Goal: Find specific page/section: Find specific page/section

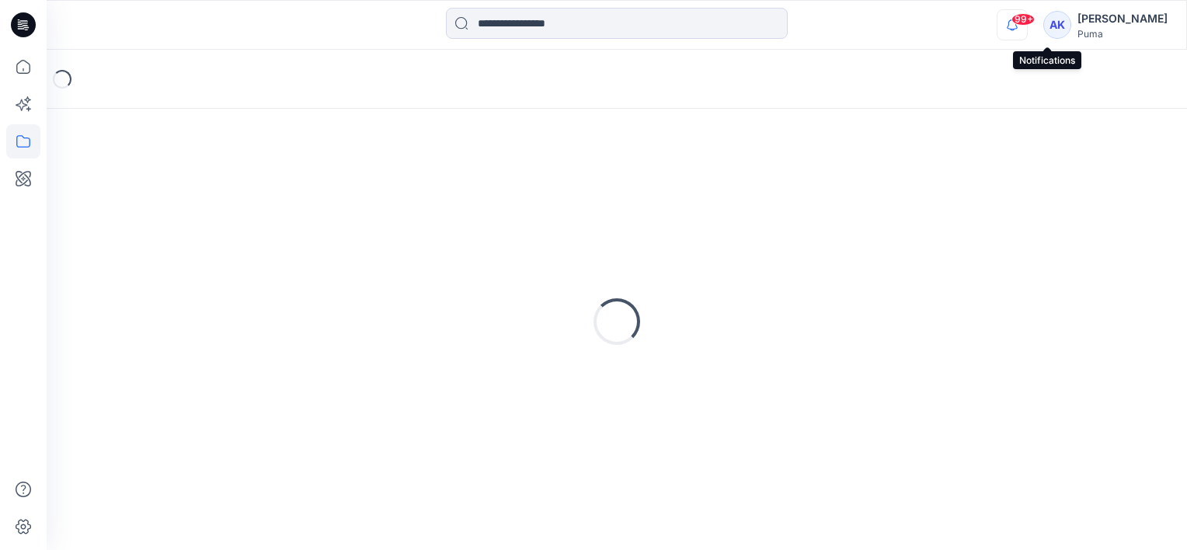
click at [1027, 23] on icon "button" at bounding box center [1013, 24] width 30 height 31
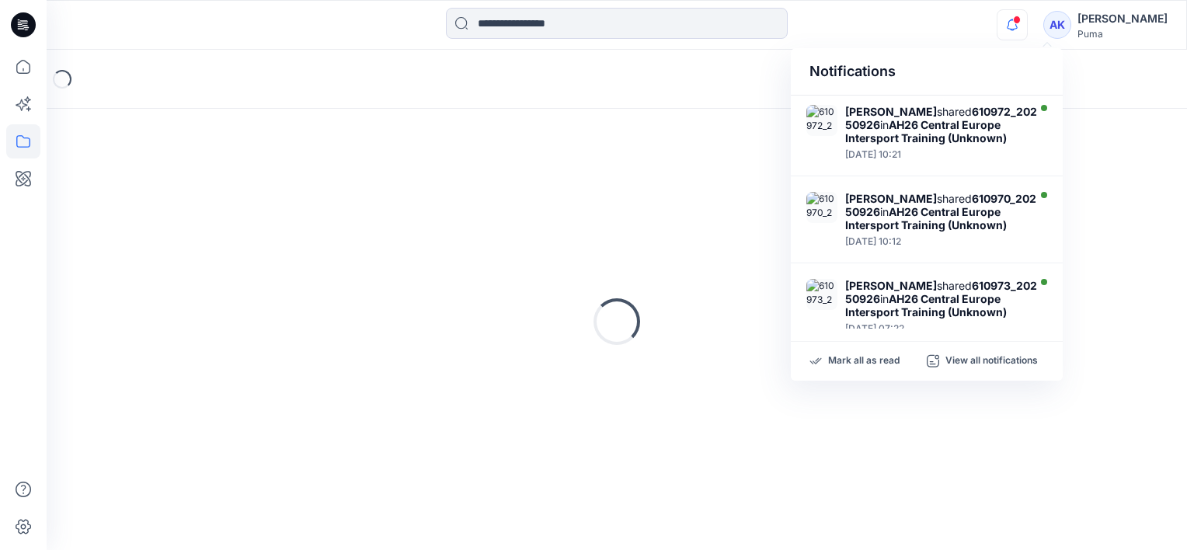
click at [921, 31] on div "Notifications [PERSON_NAME] shared 610972_20250926 in [GEOGRAPHIC_DATA] [GEOGRA…" at bounding box center [617, 25] width 1140 height 34
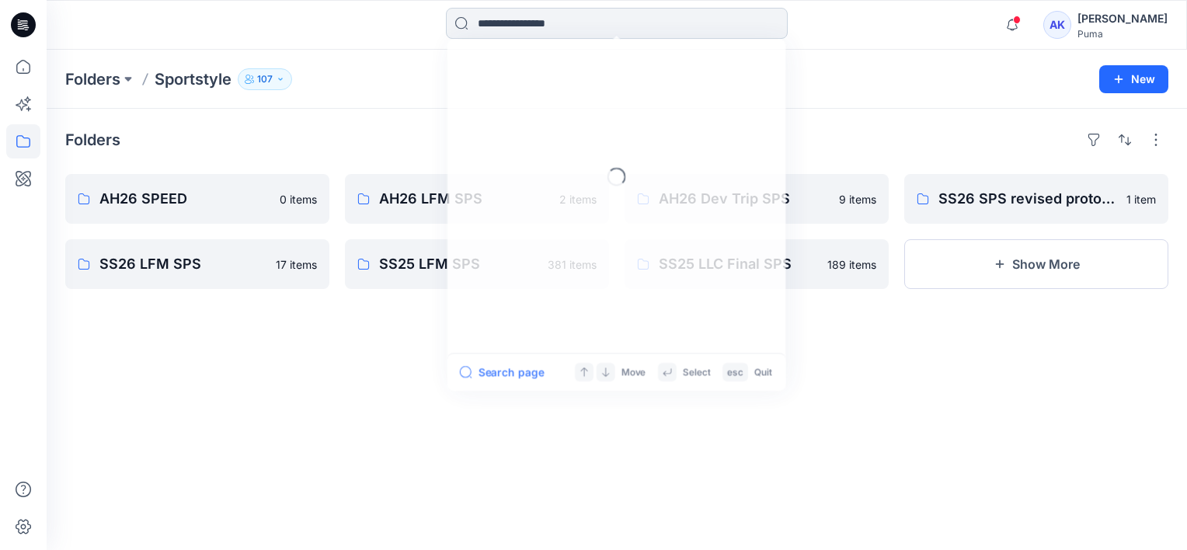
click at [554, 30] on input at bounding box center [617, 23] width 342 height 31
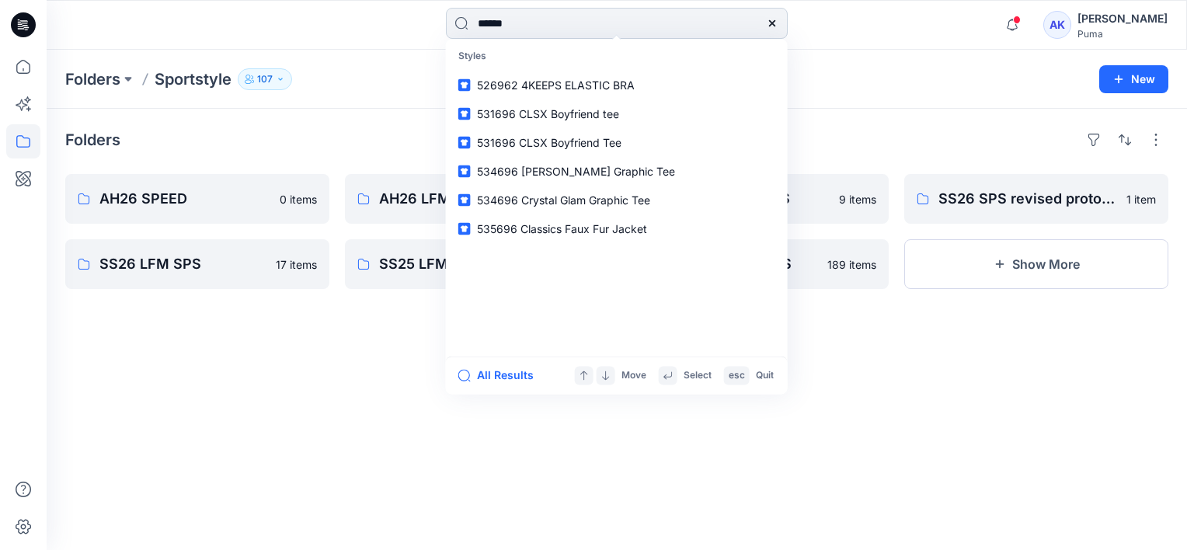
type input "******"
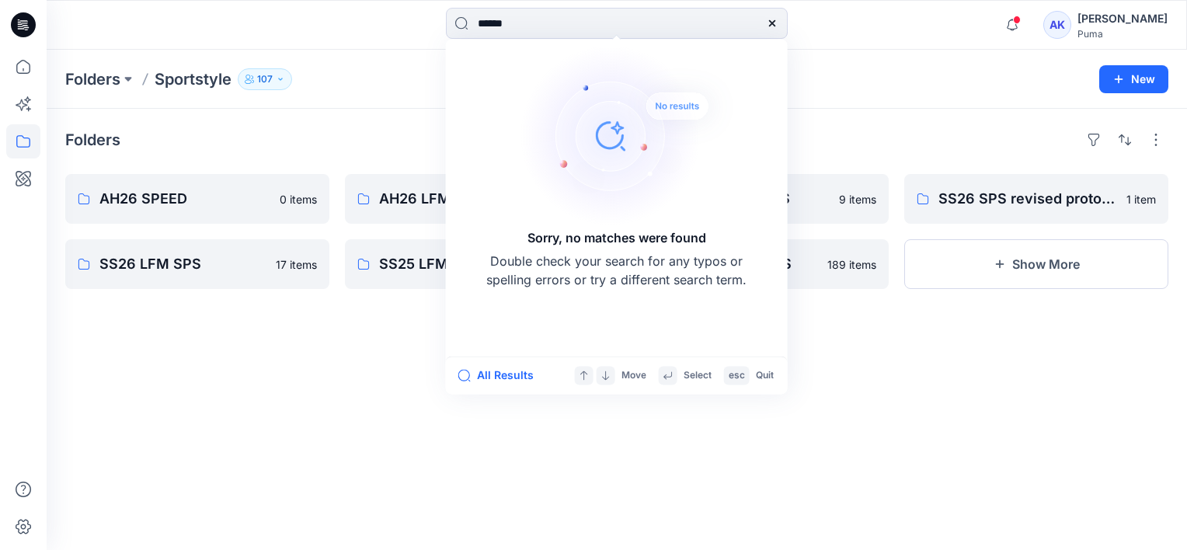
click at [775, 23] on icon at bounding box center [772, 23] width 12 height 12
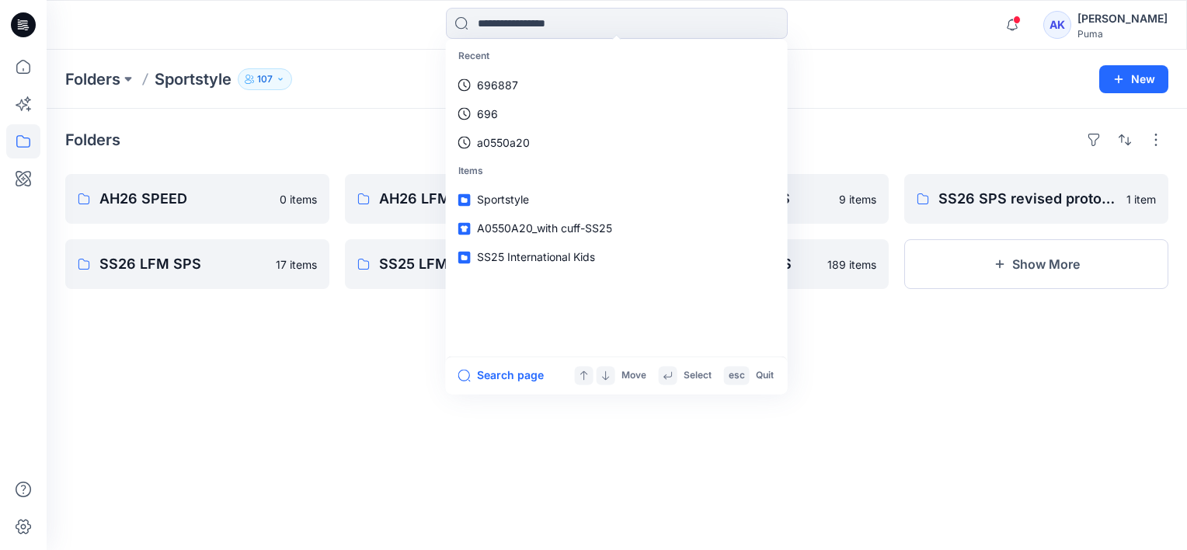
click at [946, 37] on div "Recent 696887 696 a0550a20 Items Sportstyle A0550A20_with cuff-SS25 SS25 Intern…" at bounding box center [617, 25] width 1140 height 34
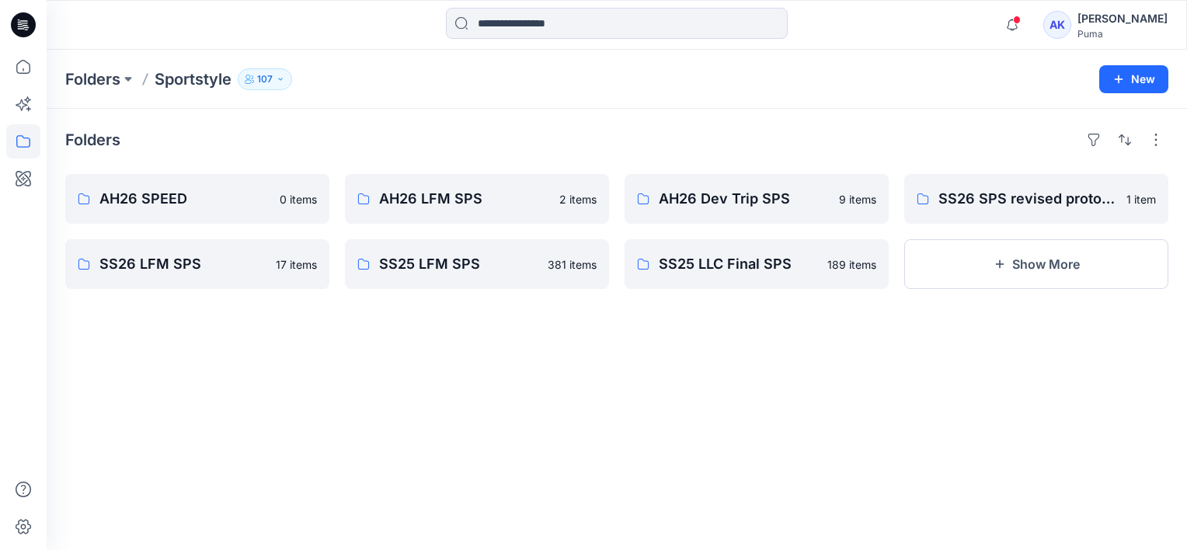
click at [206, 75] on p "Sportstyle" at bounding box center [193, 79] width 77 height 22
click at [28, 68] on icon at bounding box center [23, 67] width 34 height 34
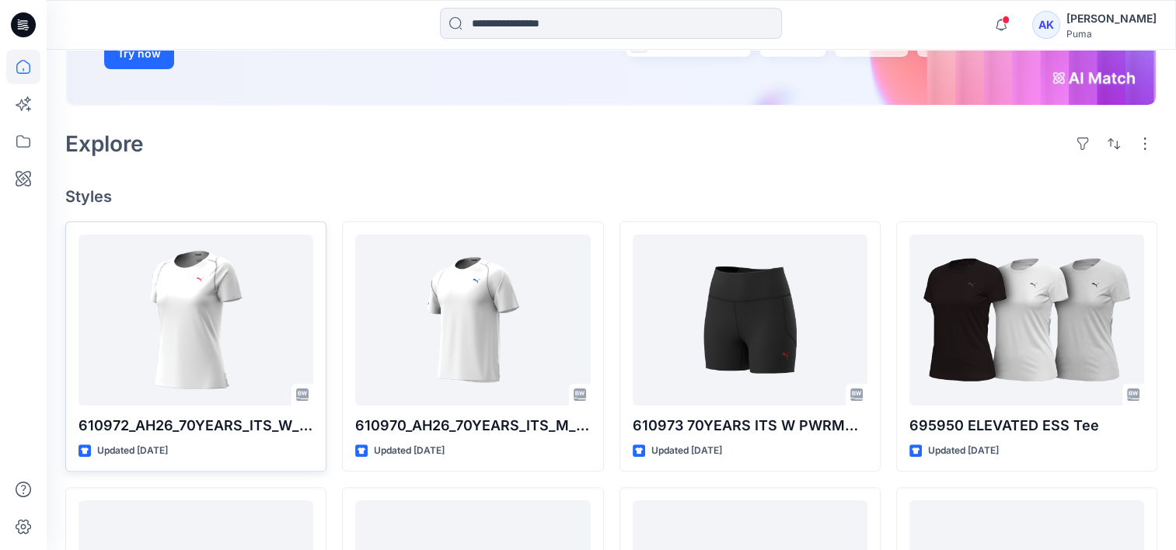
scroll to position [311, 0]
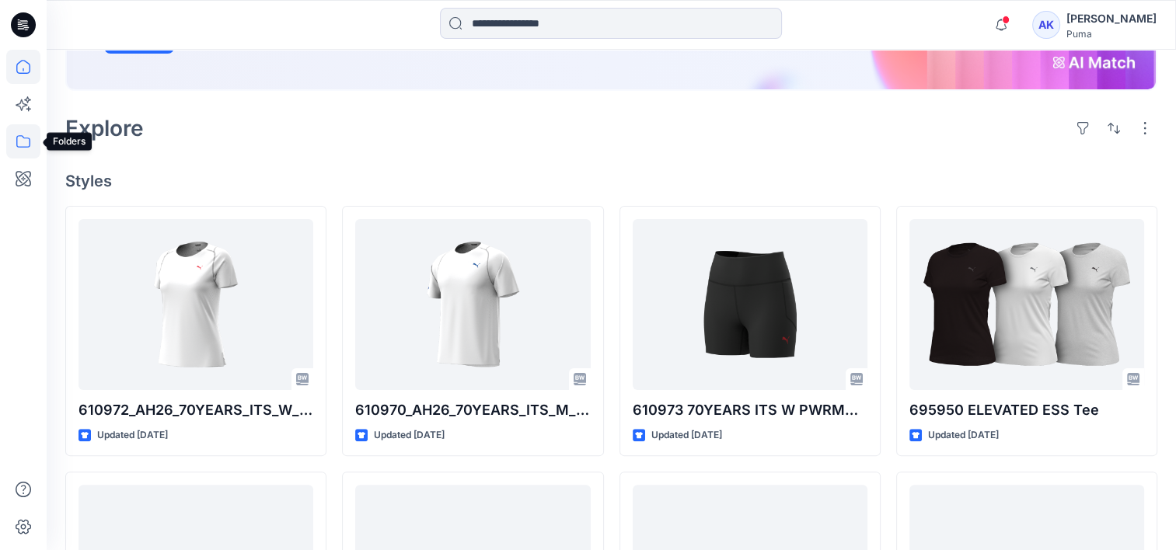
click at [17, 141] on icon at bounding box center [23, 141] width 14 height 12
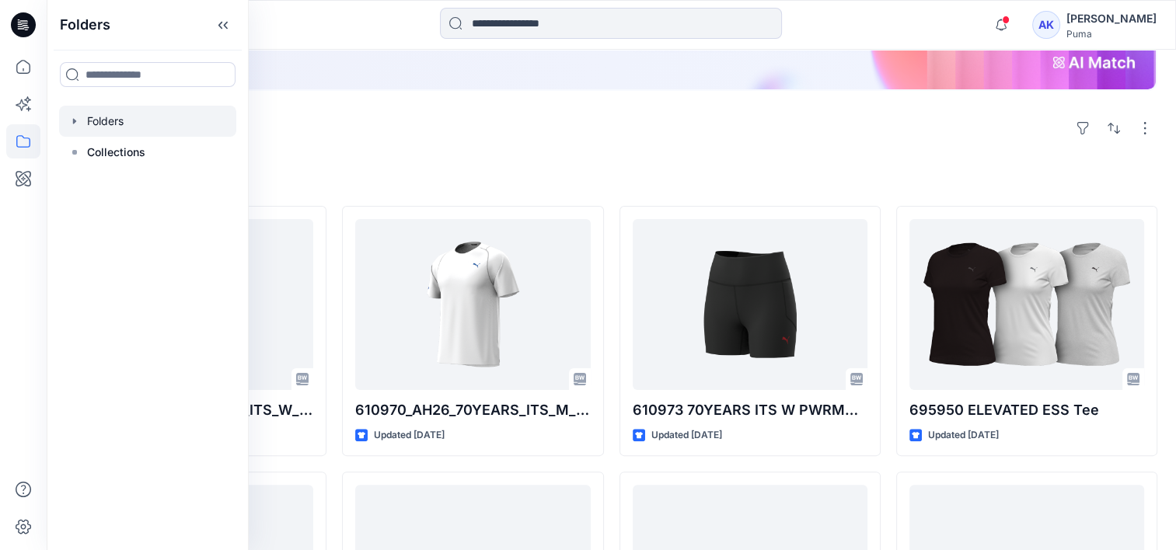
click at [116, 118] on div at bounding box center [147, 121] width 177 height 31
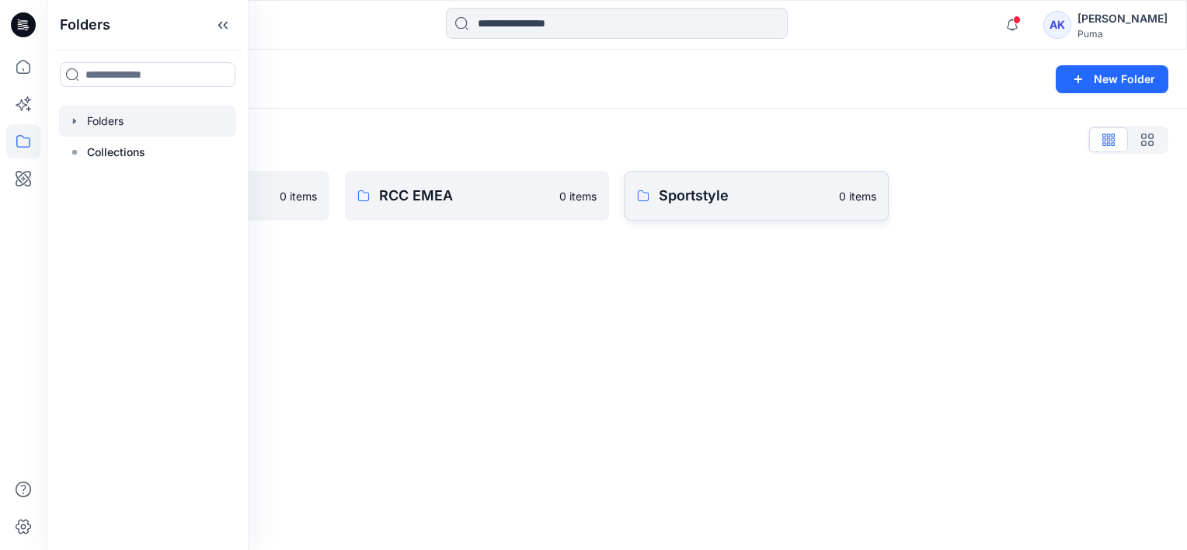
click at [731, 210] on link "Sportstyle 0 items" at bounding box center [757, 196] width 264 height 50
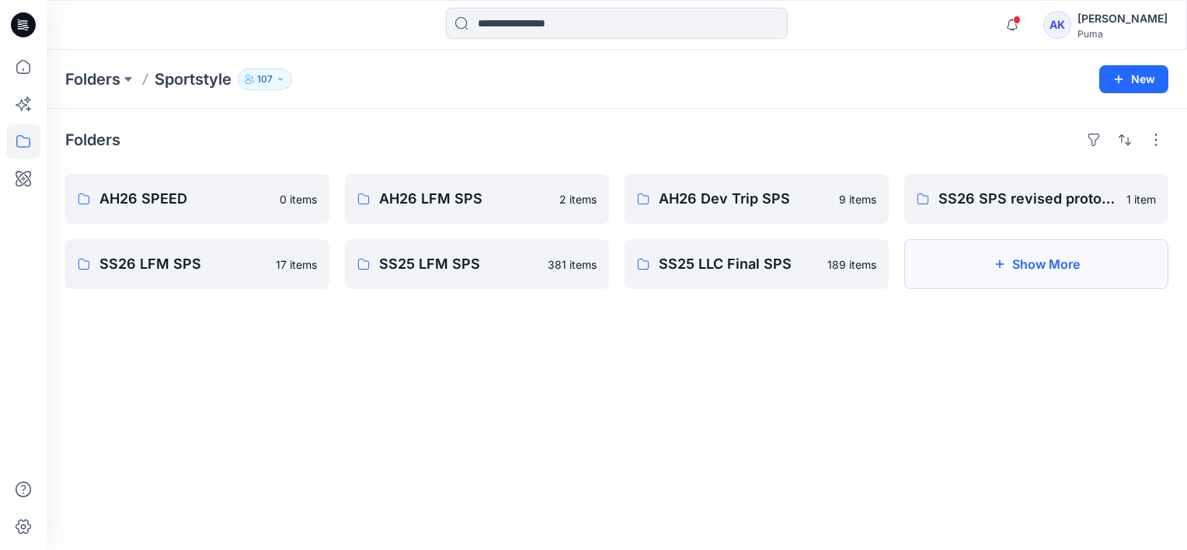
click at [970, 264] on button "Show More" at bounding box center [1036, 264] width 264 height 50
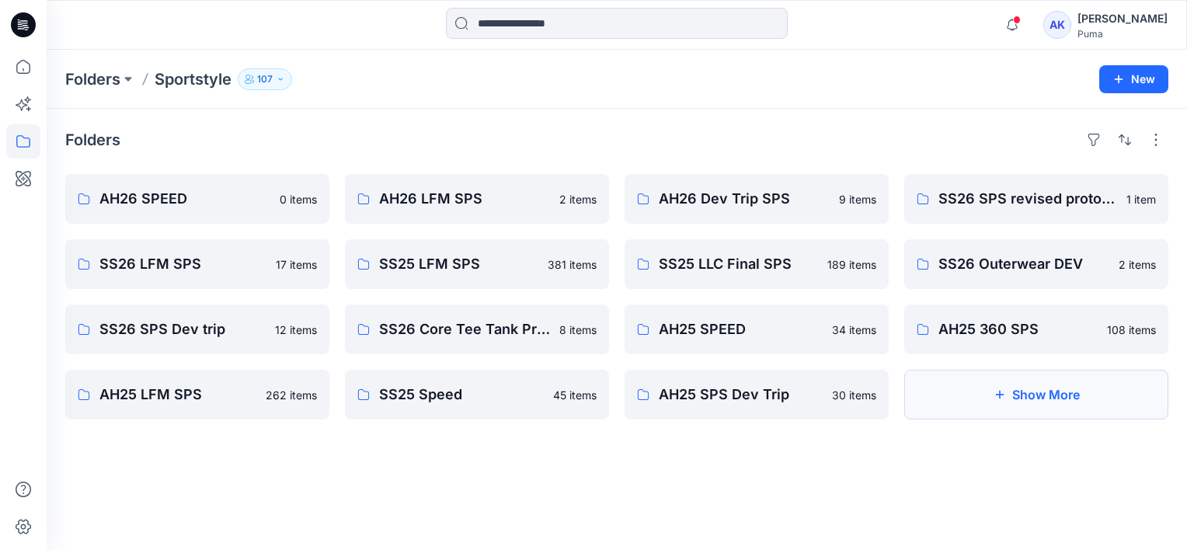
click at [1010, 395] on button "Show More" at bounding box center [1036, 395] width 264 height 50
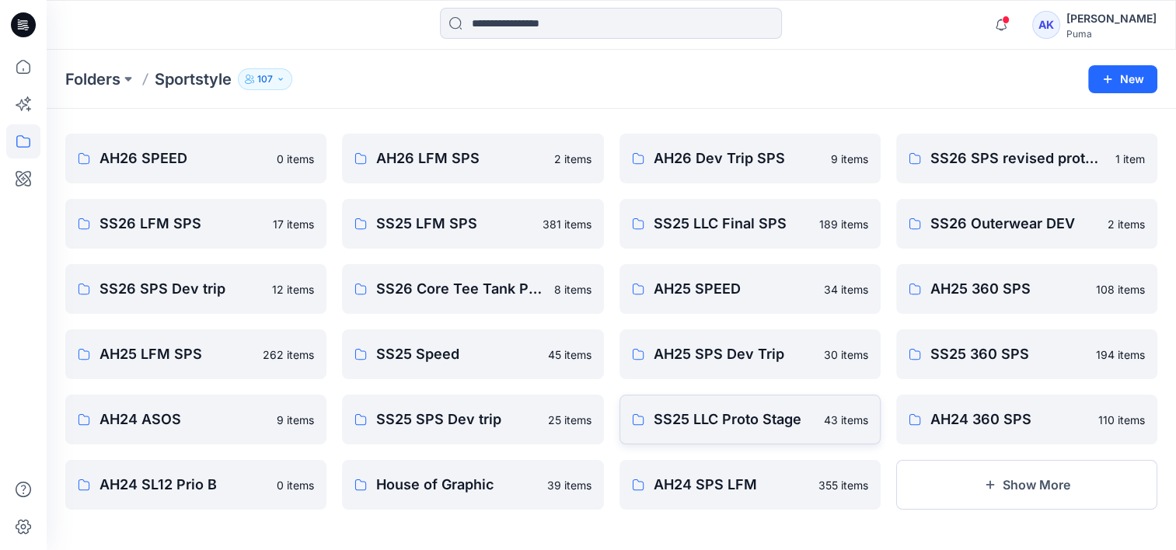
scroll to position [44, 0]
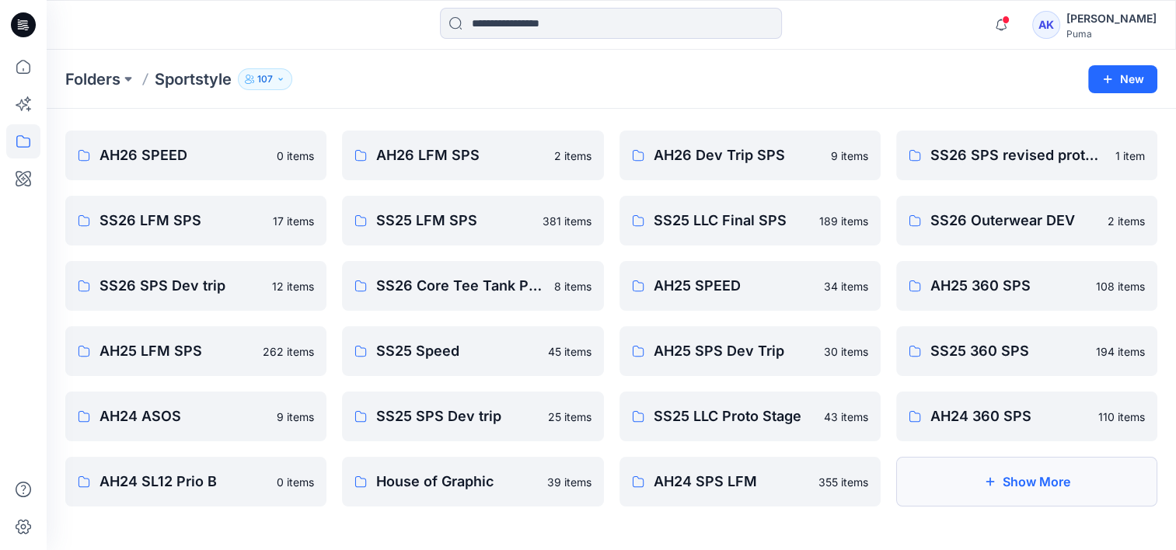
click at [987, 470] on button "Show More" at bounding box center [1026, 482] width 261 height 50
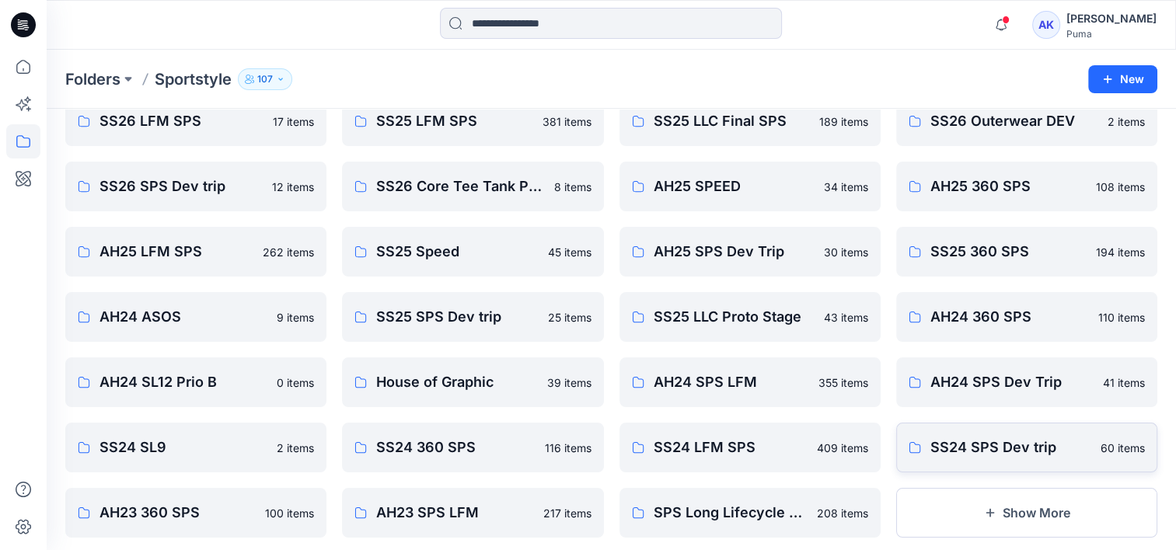
scroll to position [174, 0]
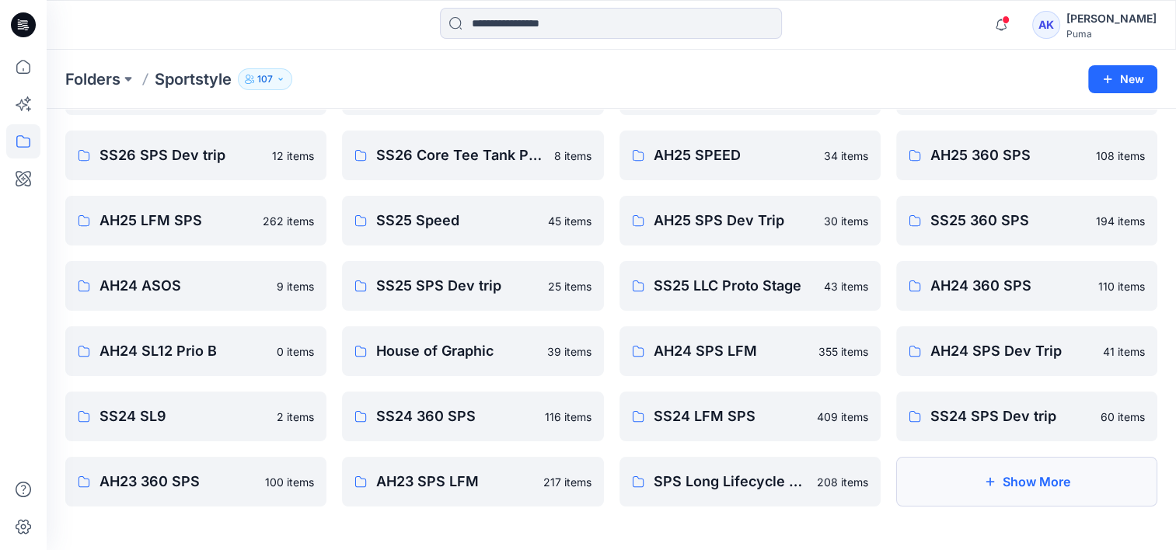
click at [1047, 469] on button "Show More" at bounding box center [1026, 482] width 261 height 50
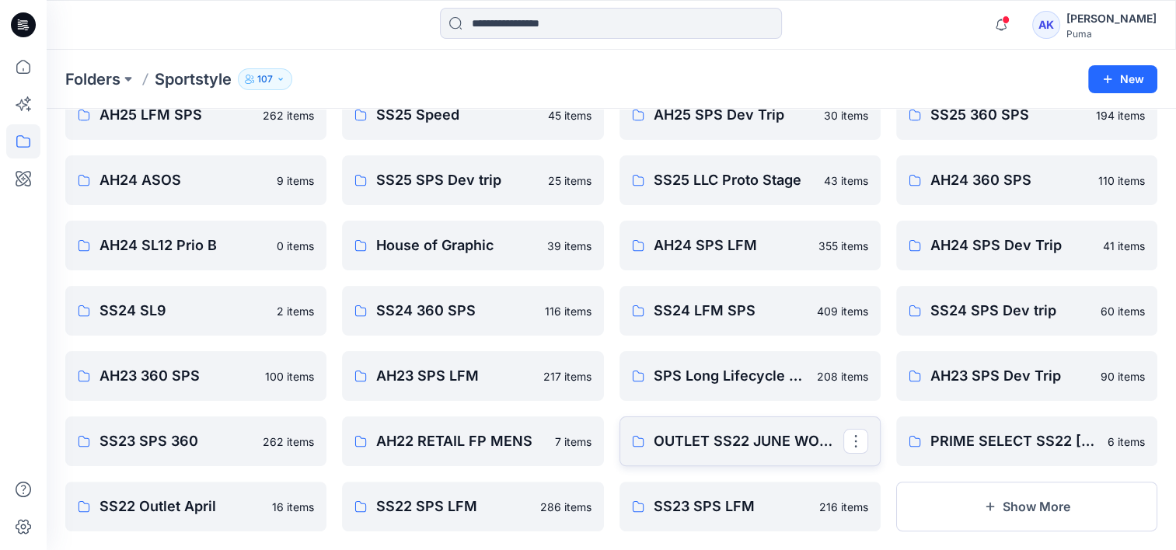
scroll to position [305, 0]
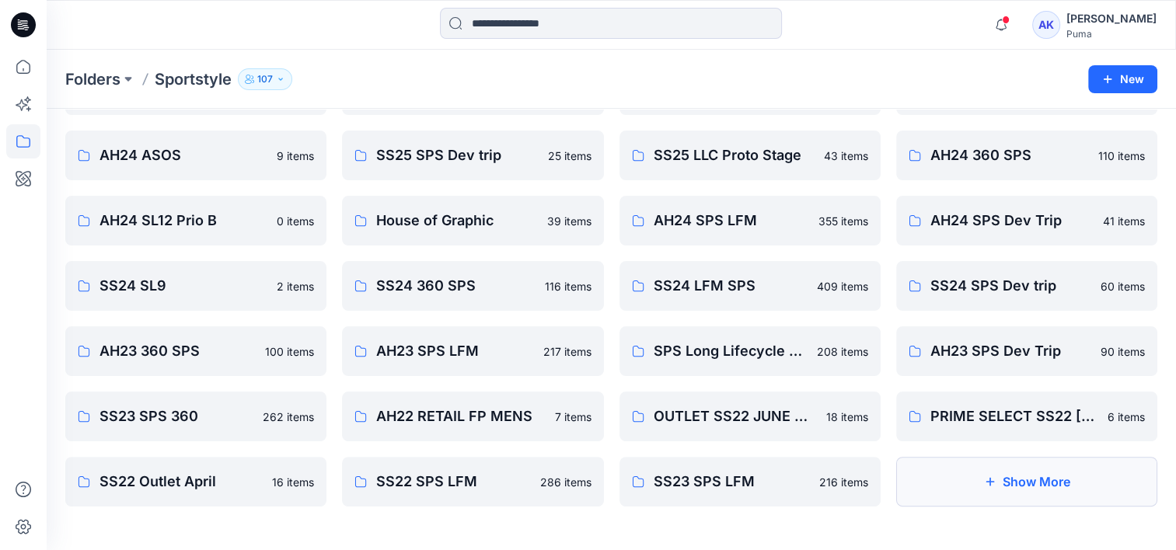
click at [1017, 483] on button "Show More" at bounding box center [1026, 482] width 261 height 50
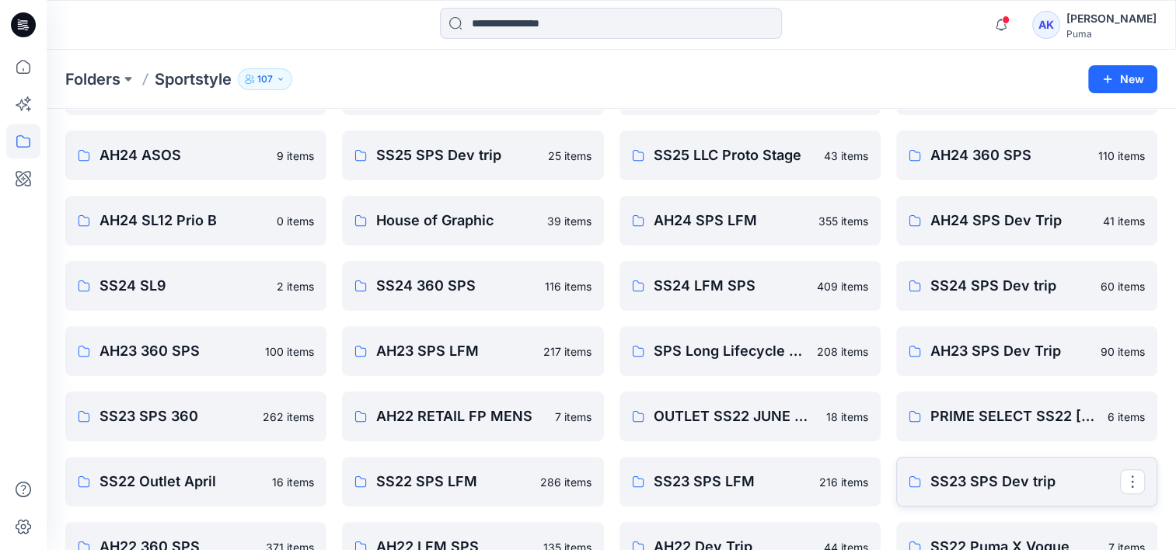
scroll to position [435, 0]
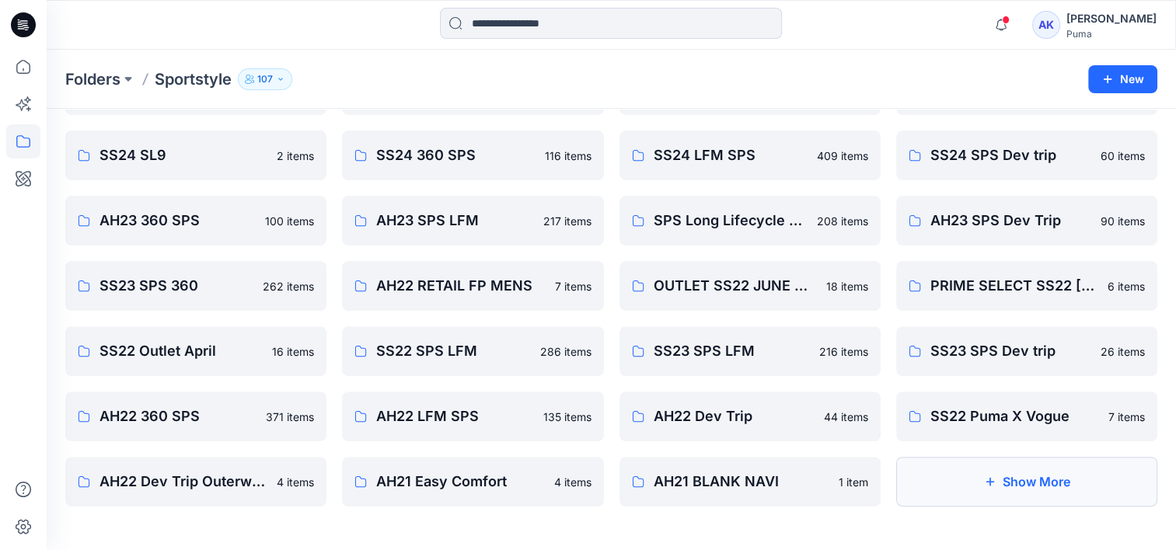
click at [1010, 475] on button "Show More" at bounding box center [1026, 482] width 261 height 50
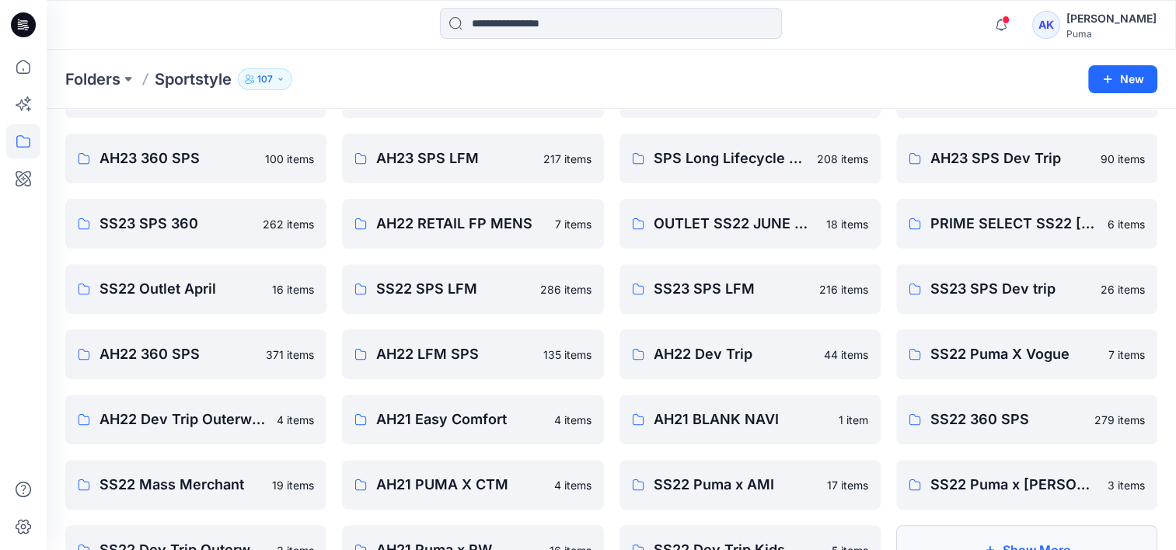
scroll to position [566, 0]
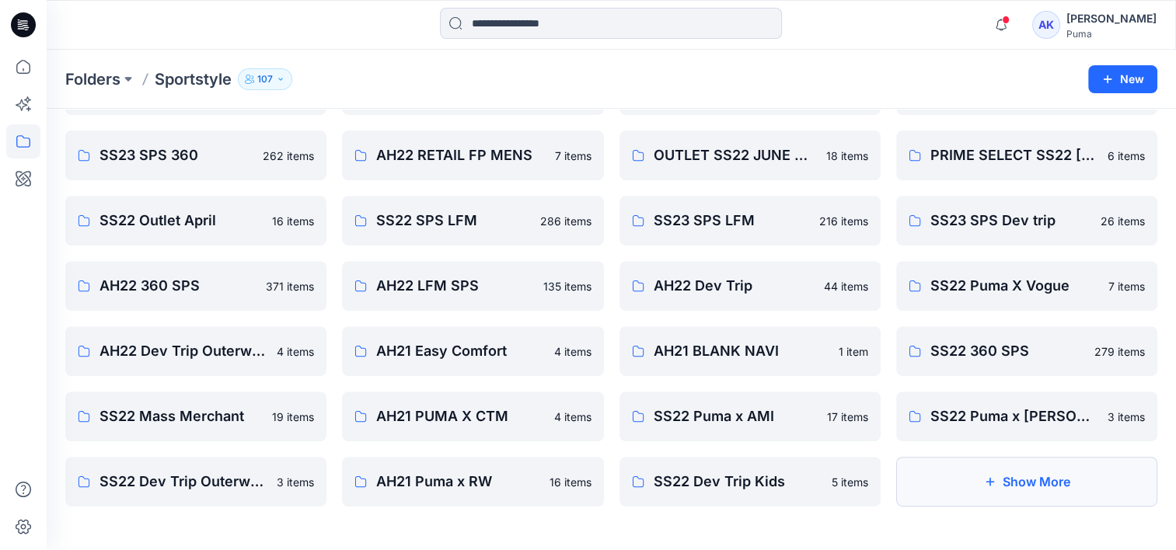
click at [1006, 481] on button "Show More" at bounding box center [1026, 482] width 261 height 50
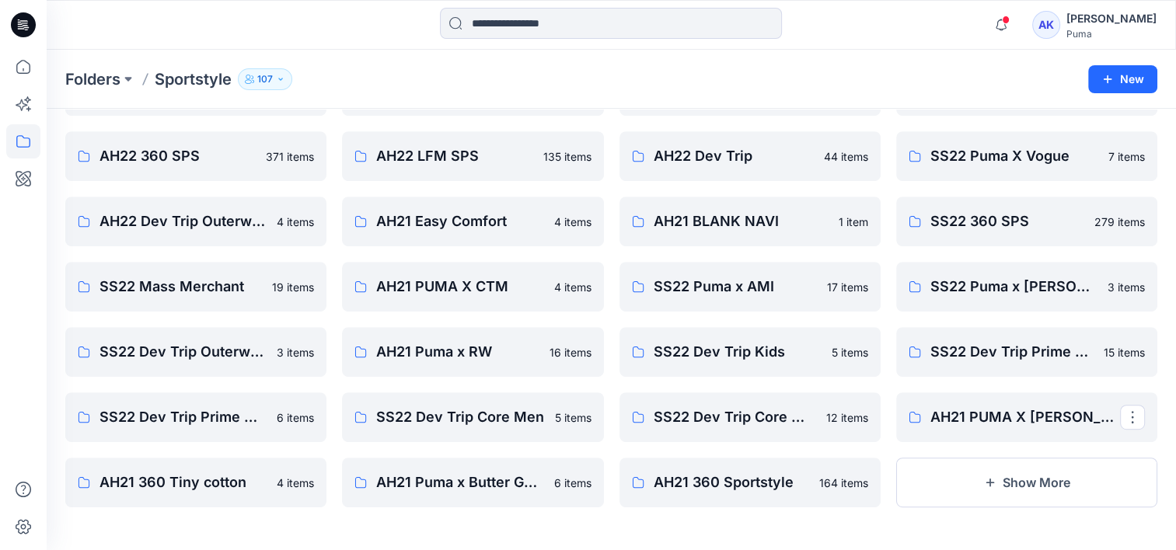
scroll to position [696, 0]
click at [939, 474] on button "Show More" at bounding box center [1026, 482] width 261 height 50
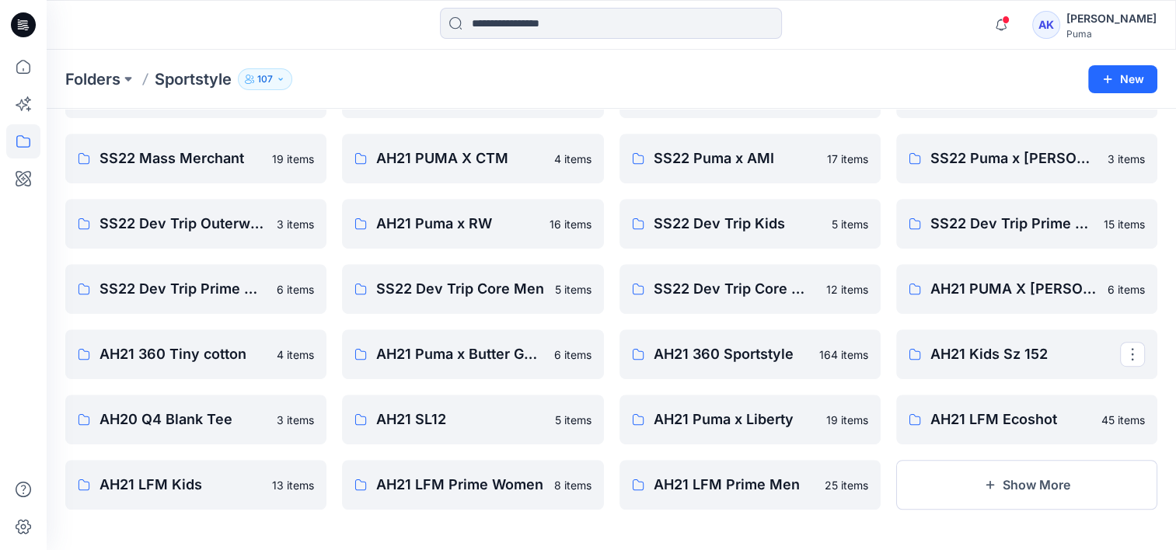
scroll to position [827, 0]
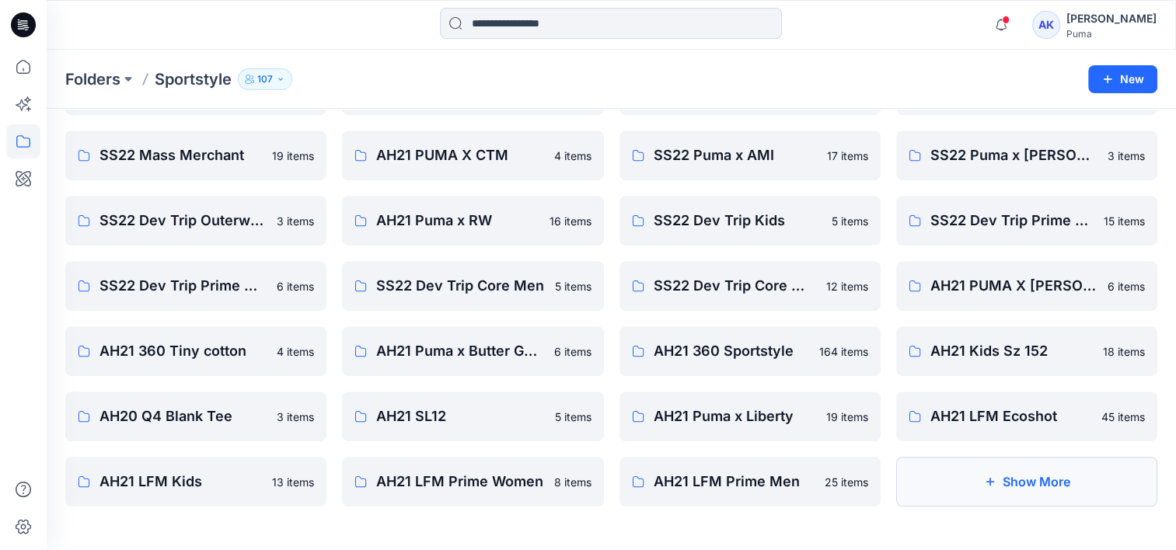
click at [975, 472] on button "Show More" at bounding box center [1026, 482] width 261 height 50
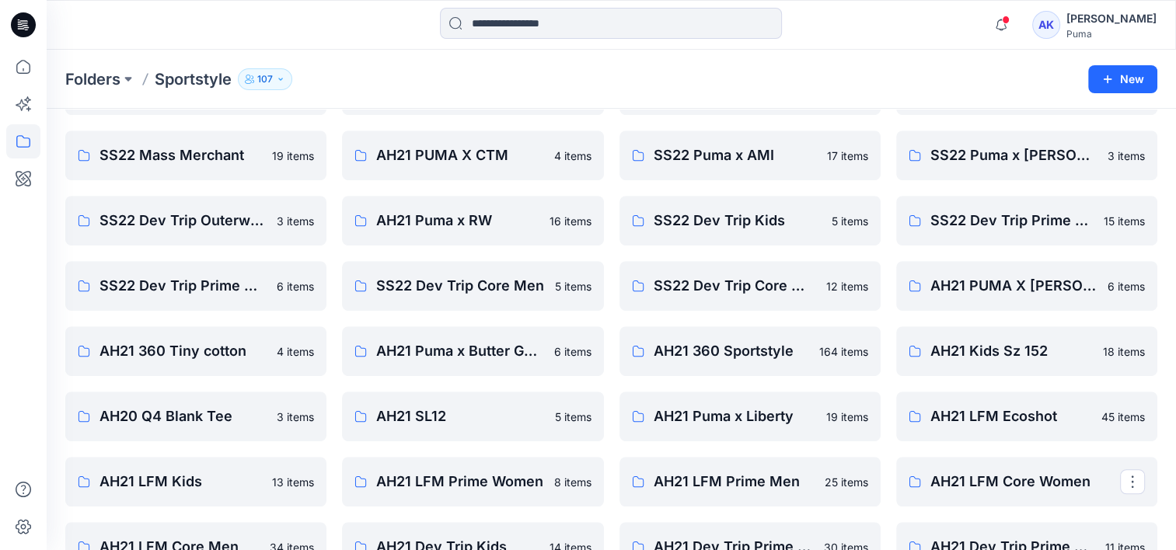
scroll to position [957, 0]
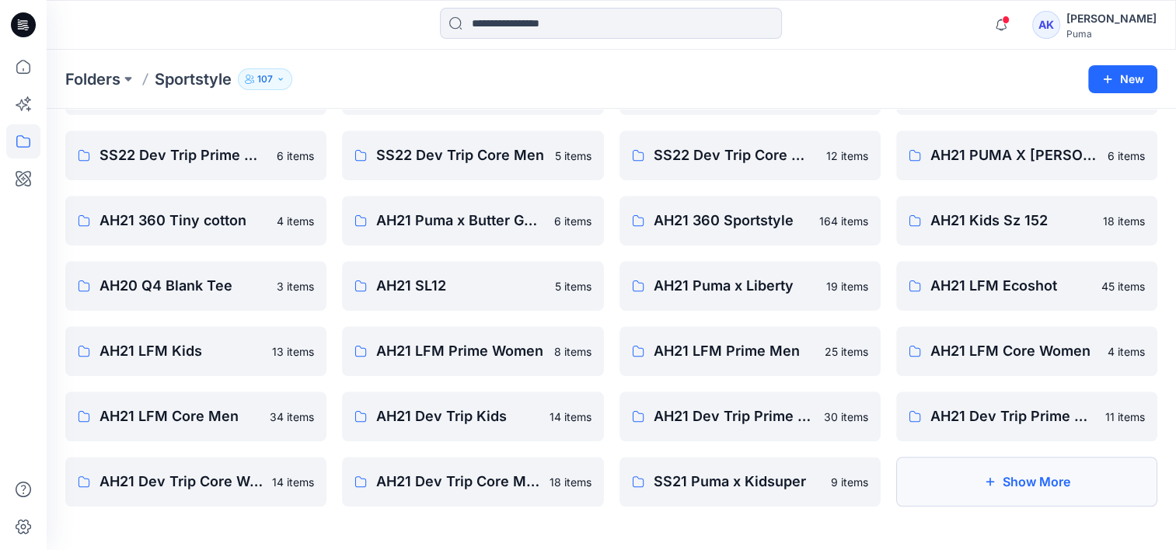
click at [943, 479] on button "Show More" at bounding box center [1026, 482] width 261 height 50
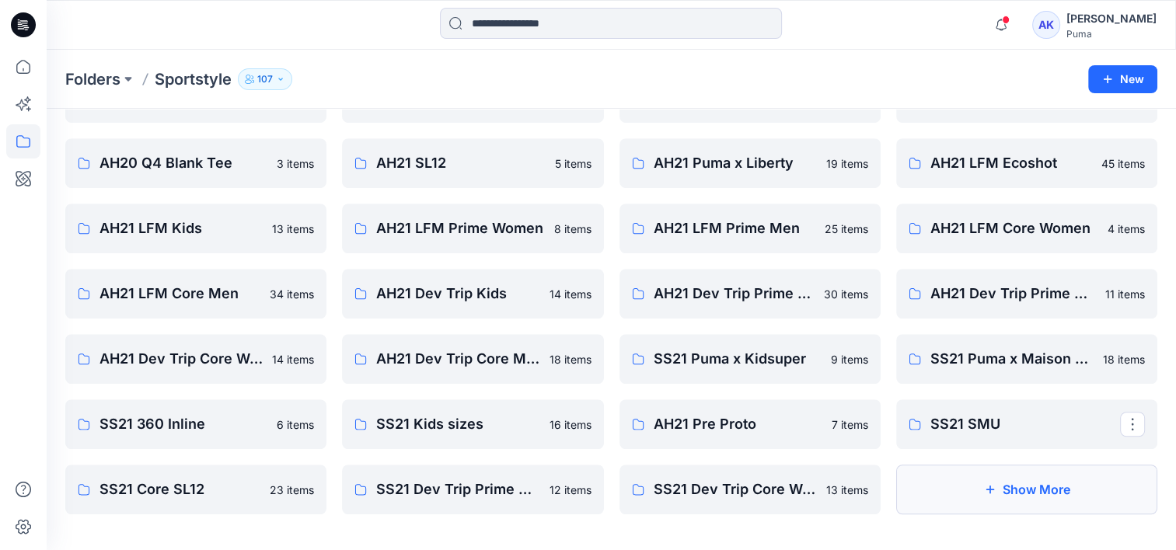
scroll to position [1088, 0]
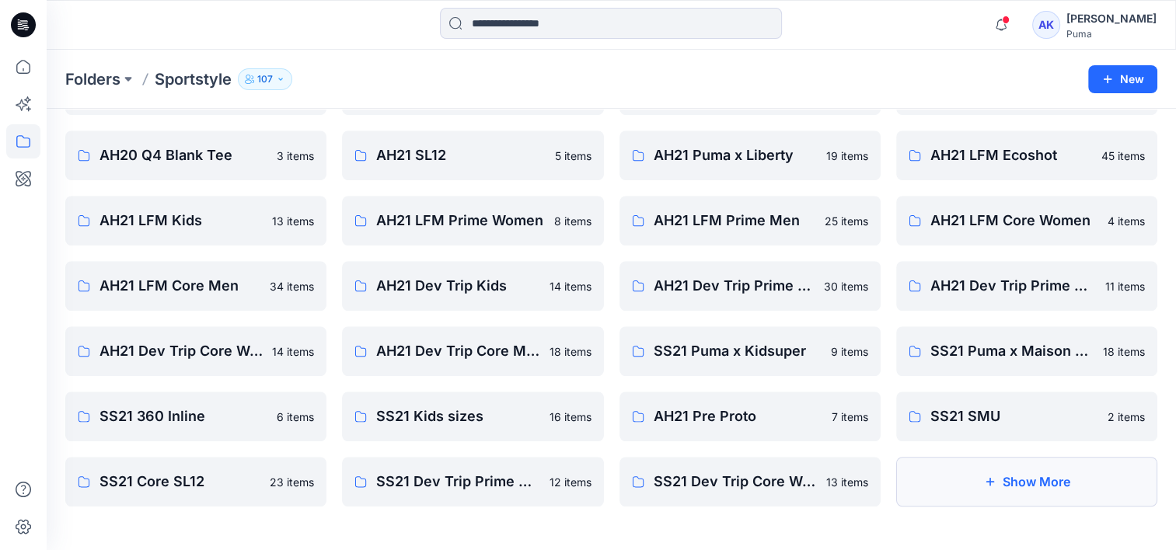
click at [1002, 483] on button "Show More" at bounding box center [1026, 482] width 261 height 50
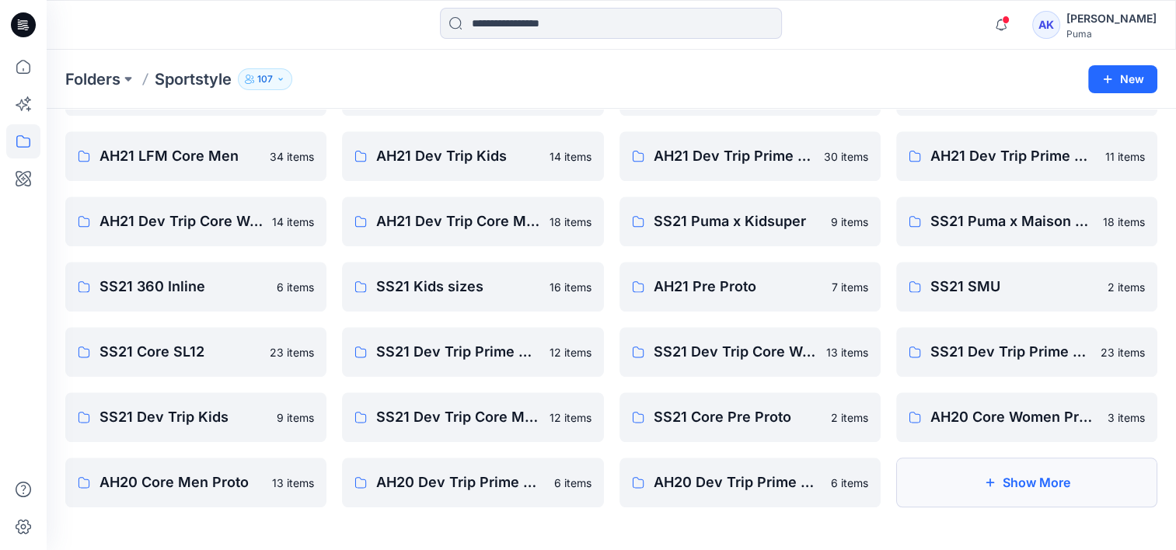
scroll to position [1218, 0]
click at [1007, 479] on button "Show More" at bounding box center [1026, 482] width 261 height 50
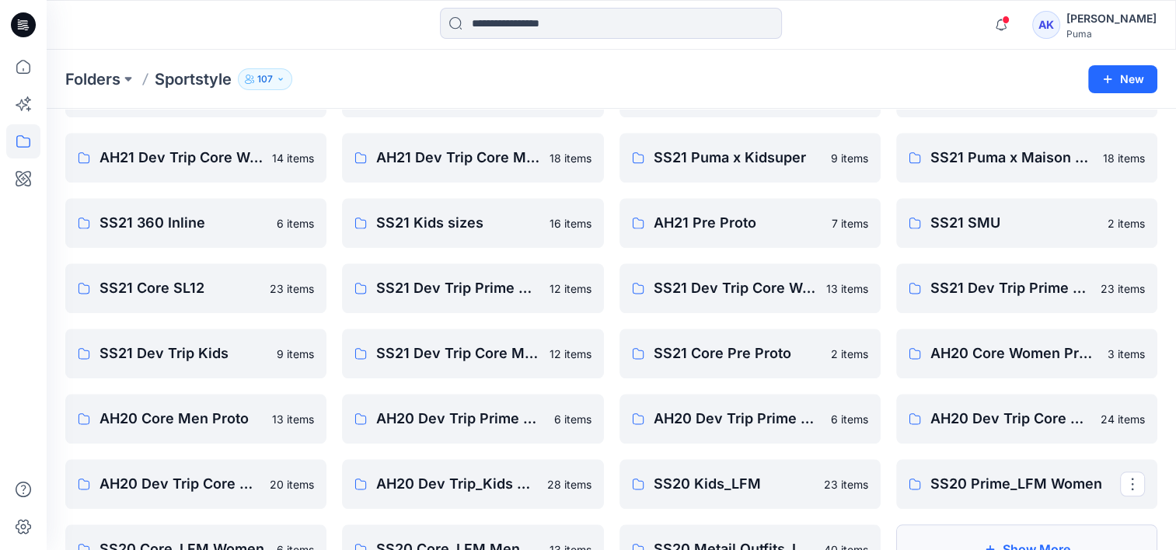
scroll to position [1349, 0]
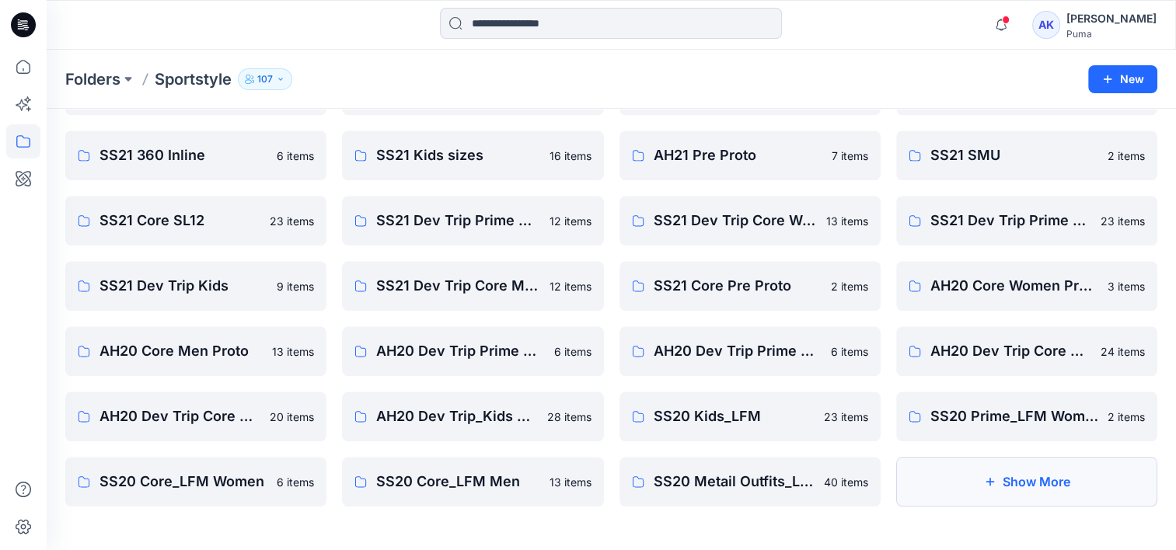
click at [1007, 472] on button "Show More" at bounding box center [1026, 482] width 261 height 50
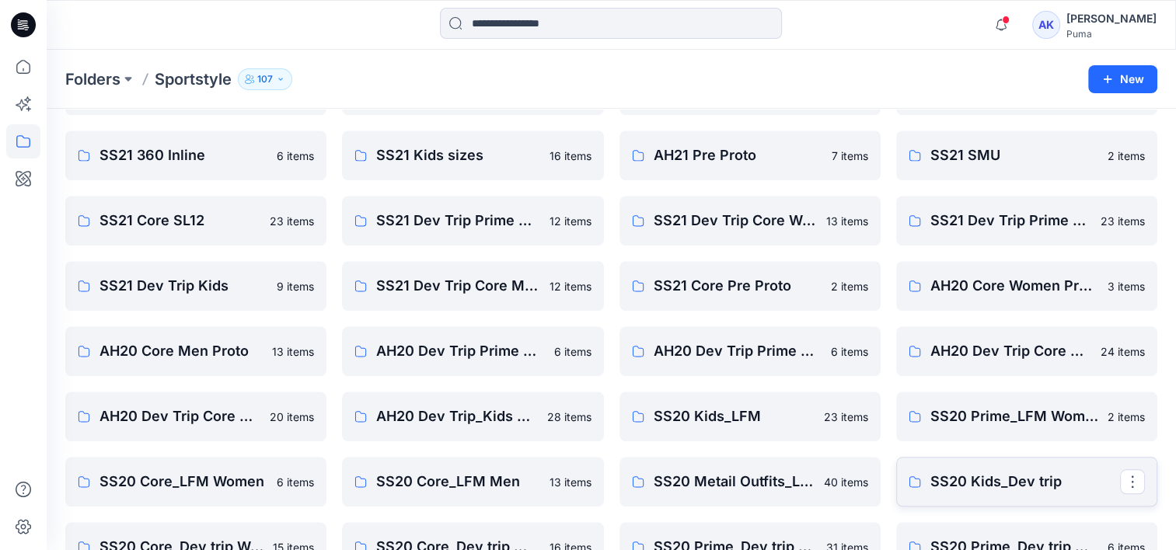
scroll to position [1479, 0]
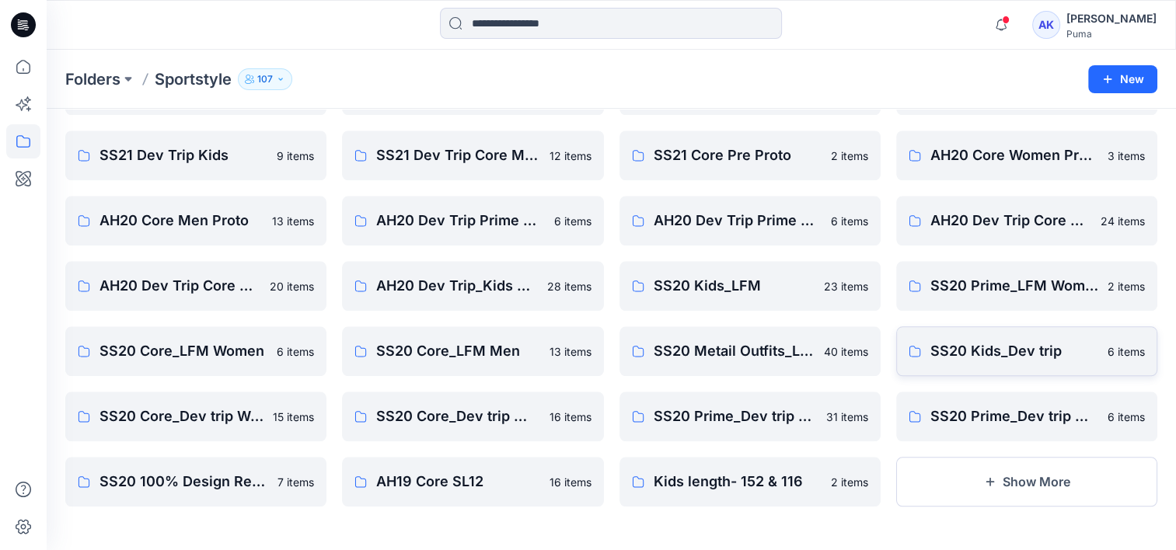
click at [1008, 469] on button "Show More" at bounding box center [1026, 482] width 261 height 50
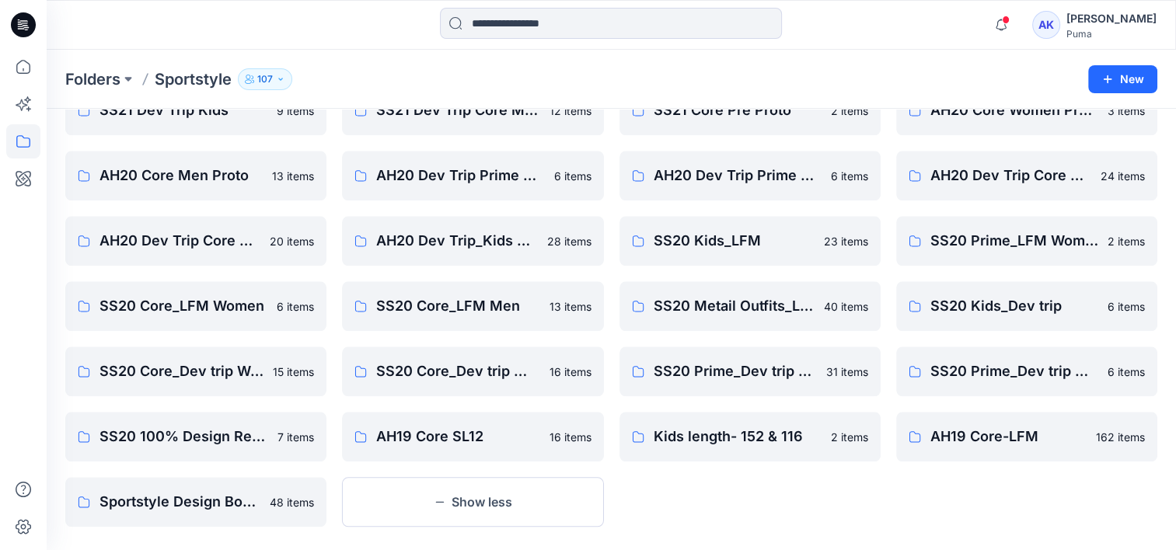
scroll to position [1545, 0]
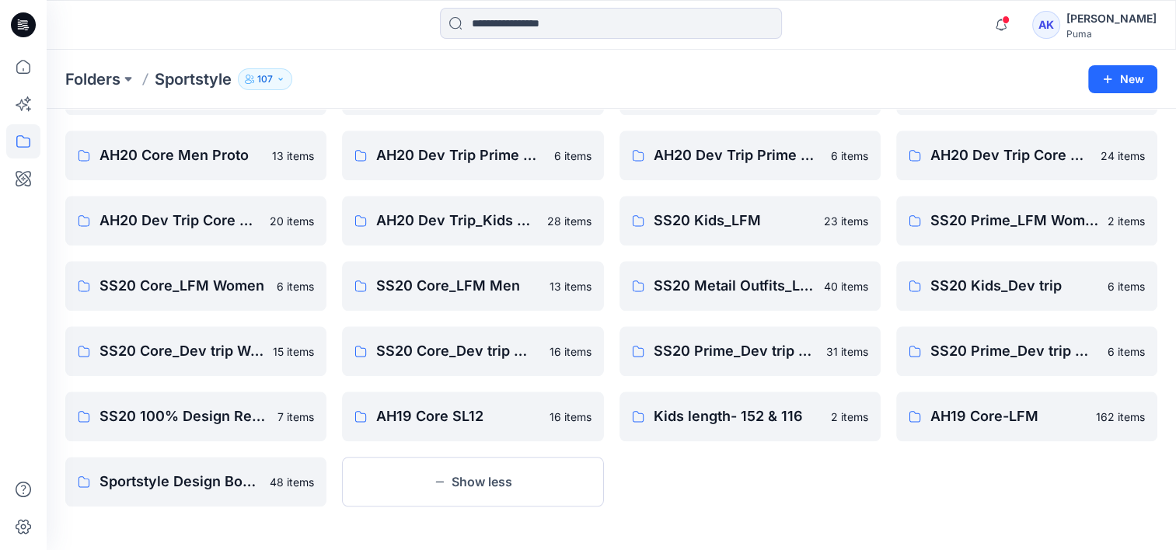
click at [459, 468] on button "Show less" at bounding box center [472, 482] width 261 height 50
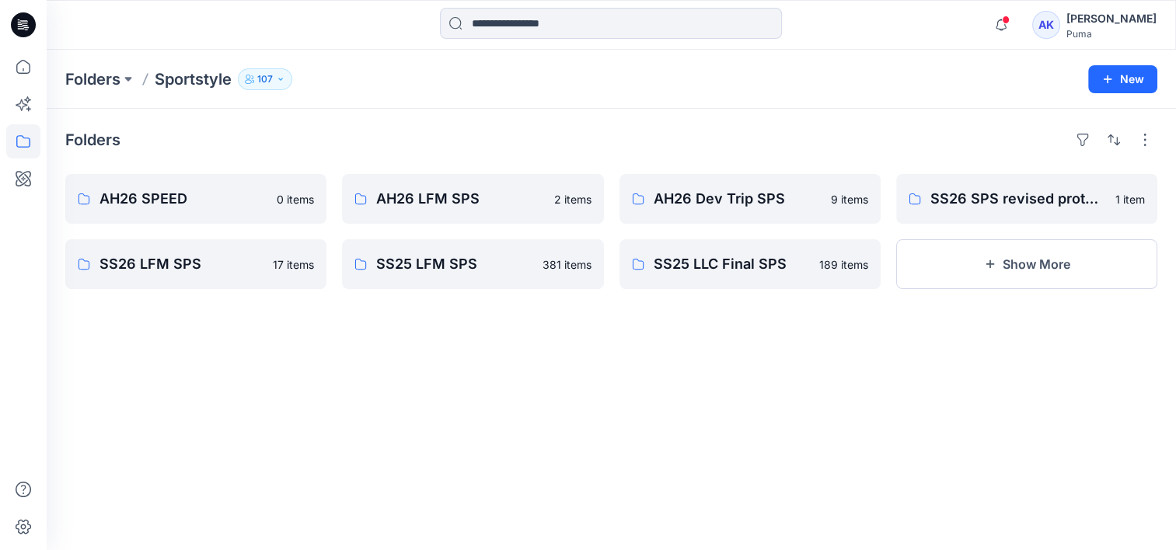
scroll to position [0, 0]
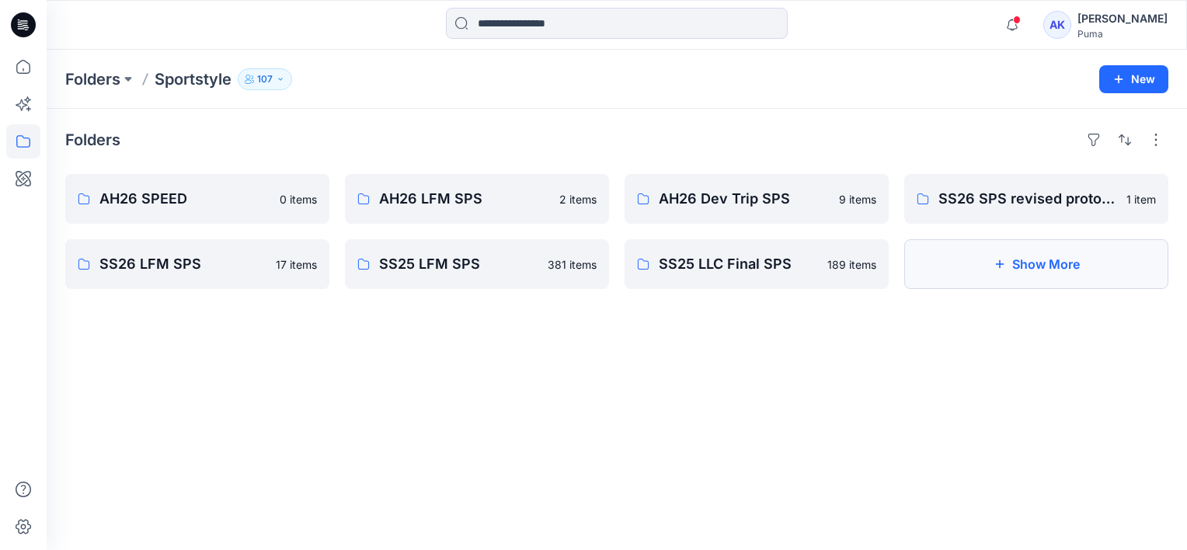
click at [1034, 264] on button "Show More" at bounding box center [1036, 264] width 264 height 50
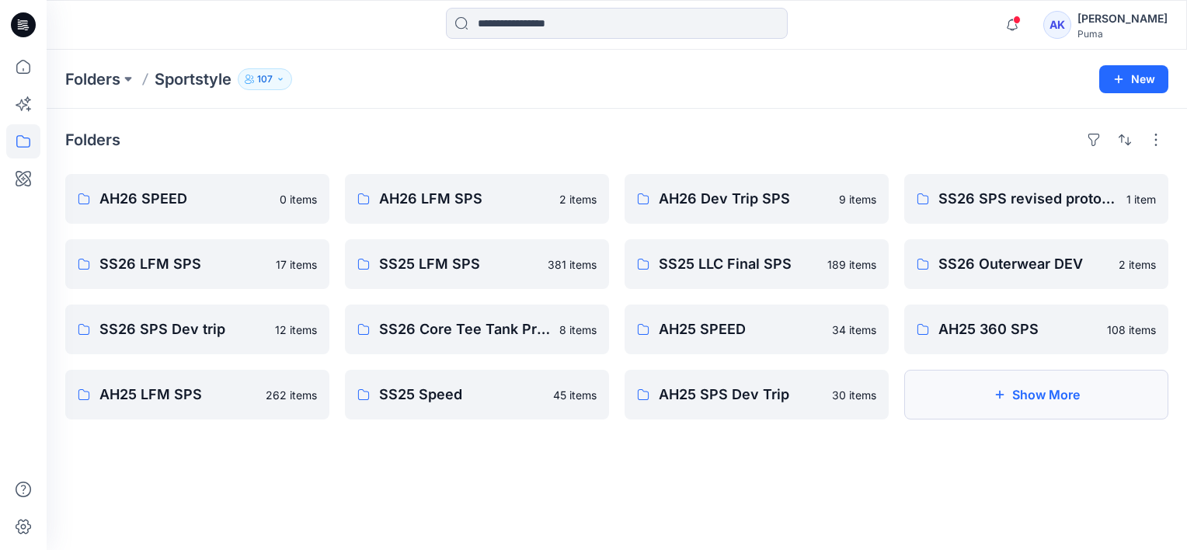
click at [993, 384] on button "Show More" at bounding box center [1036, 395] width 264 height 50
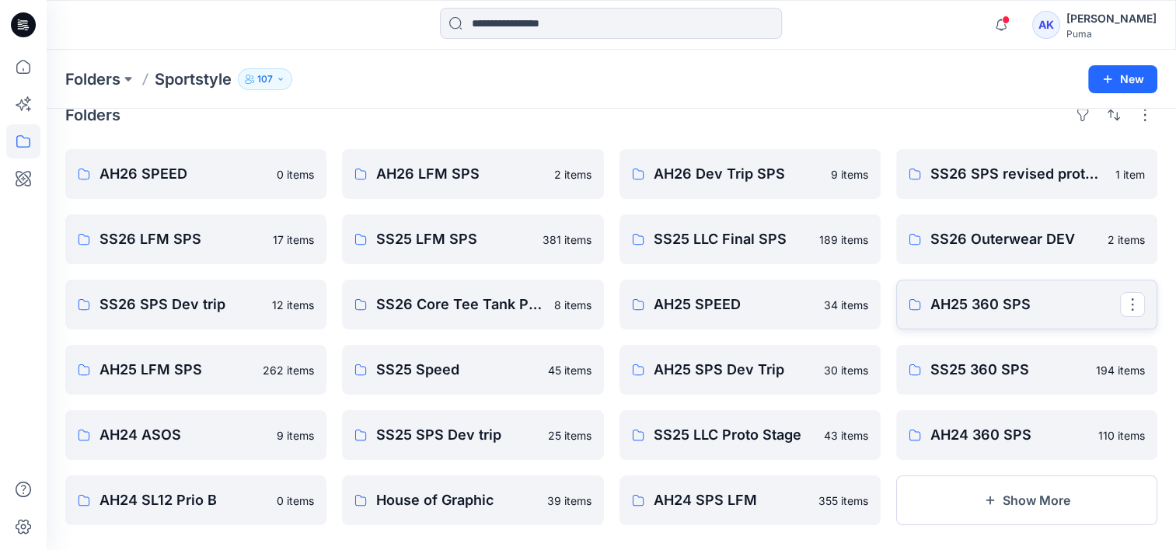
scroll to position [44, 0]
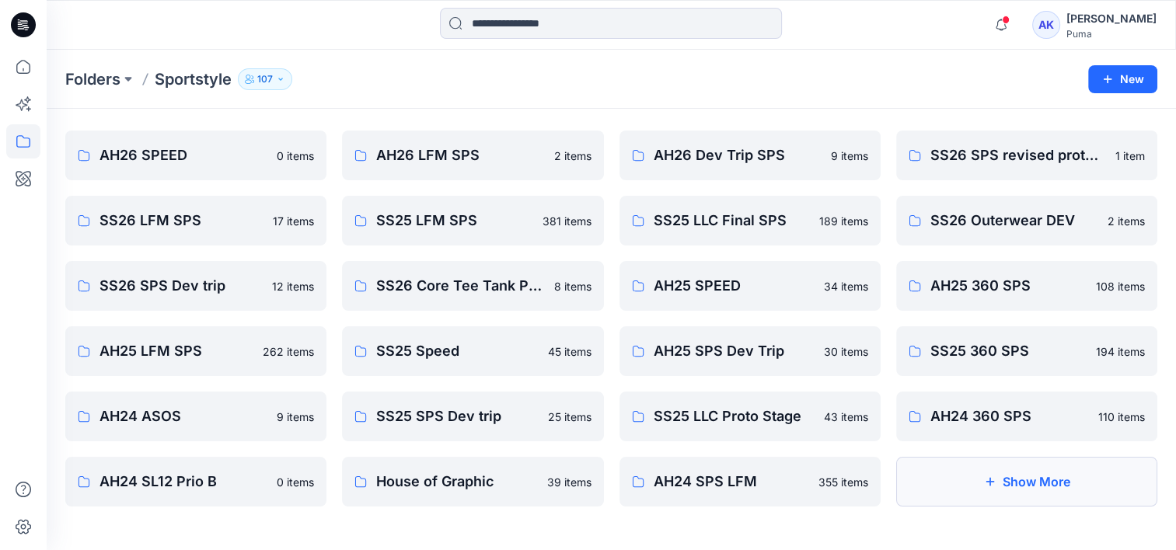
click at [1033, 483] on button "Show More" at bounding box center [1026, 482] width 261 height 50
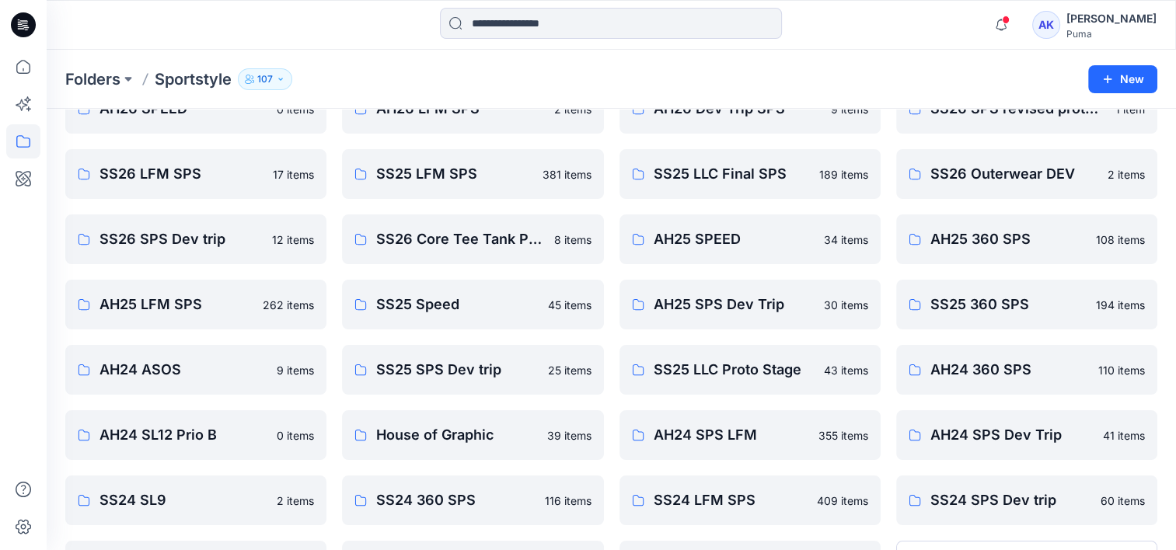
scroll to position [174, 0]
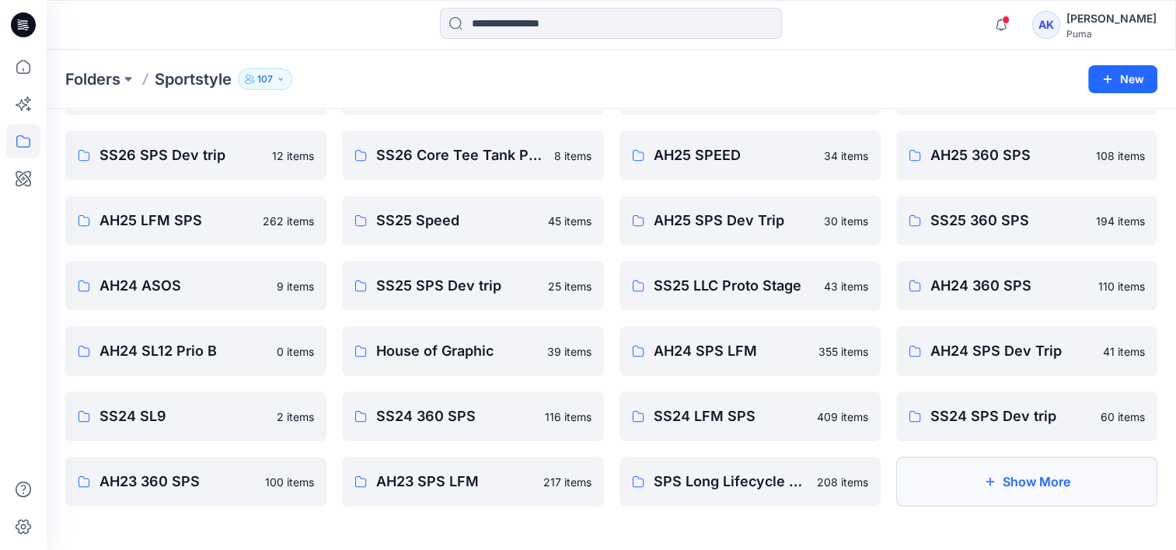
click at [985, 478] on icon "button" at bounding box center [989, 481] width 12 height 12
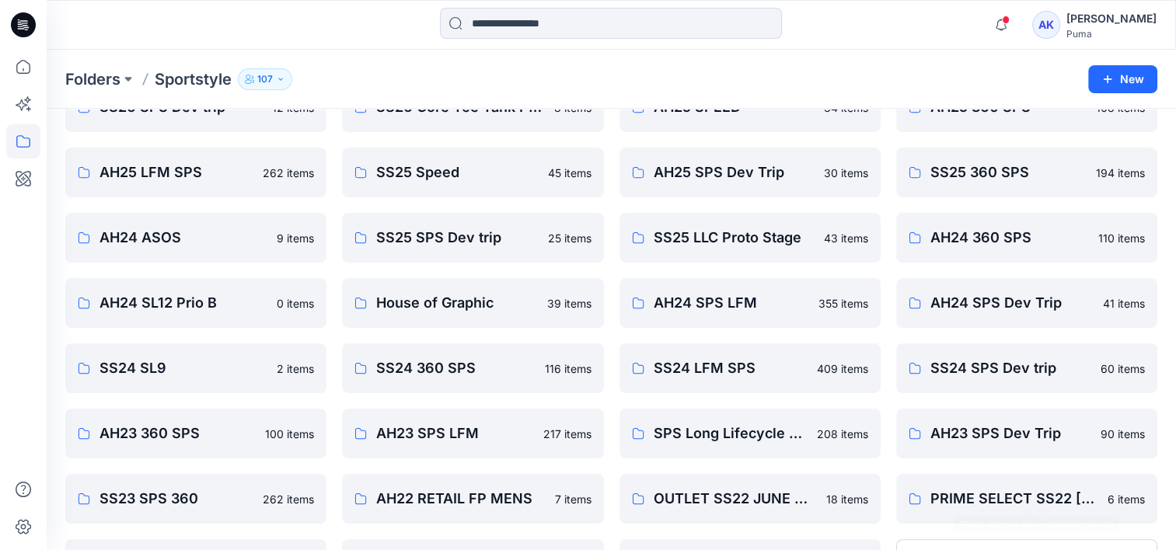
scroll to position [305, 0]
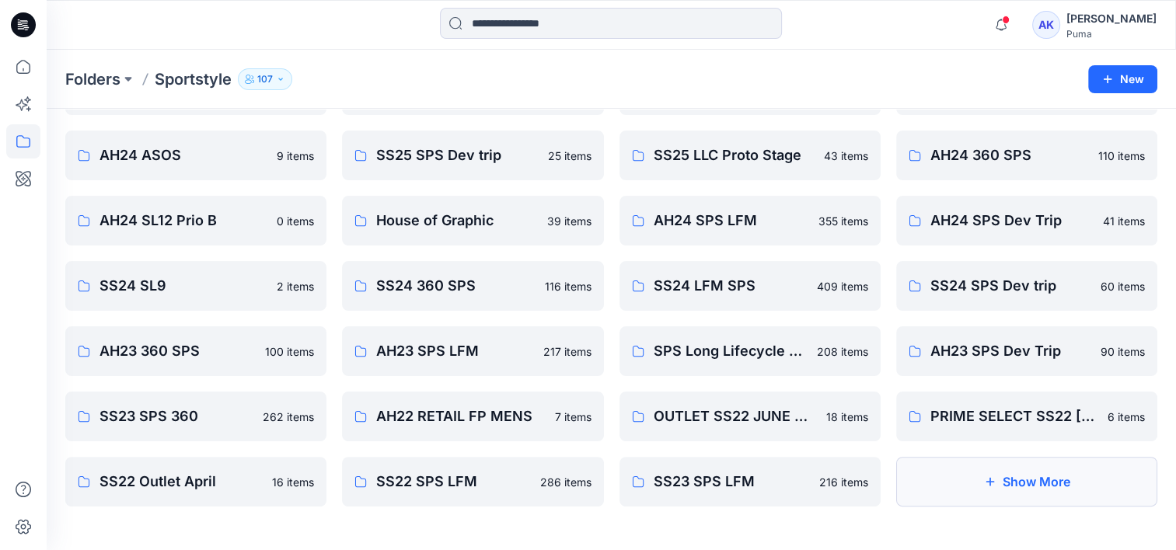
click at [1021, 487] on button "Show More" at bounding box center [1026, 482] width 261 height 50
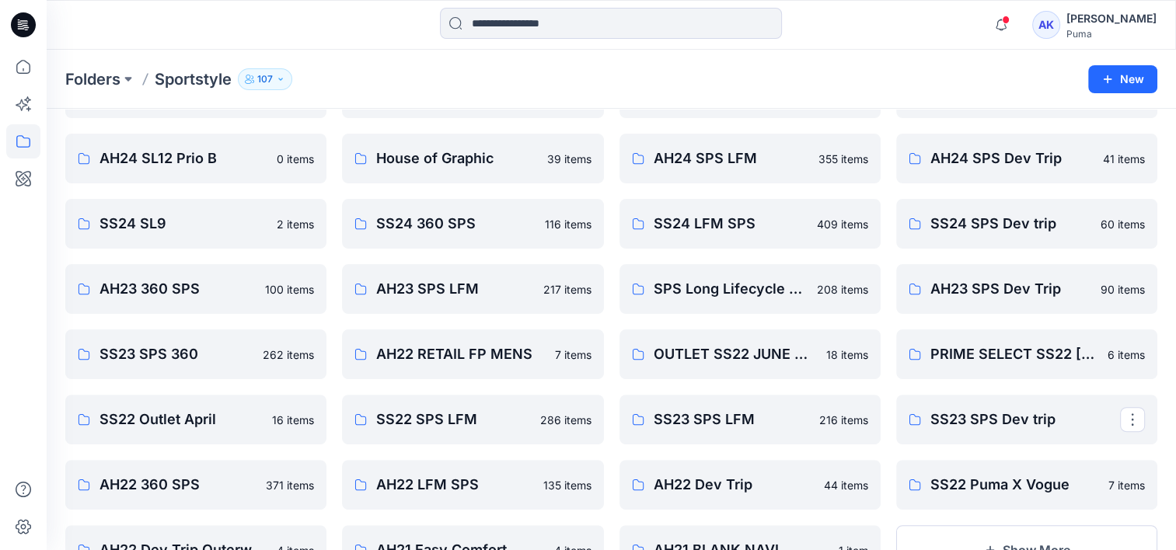
scroll to position [435, 0]
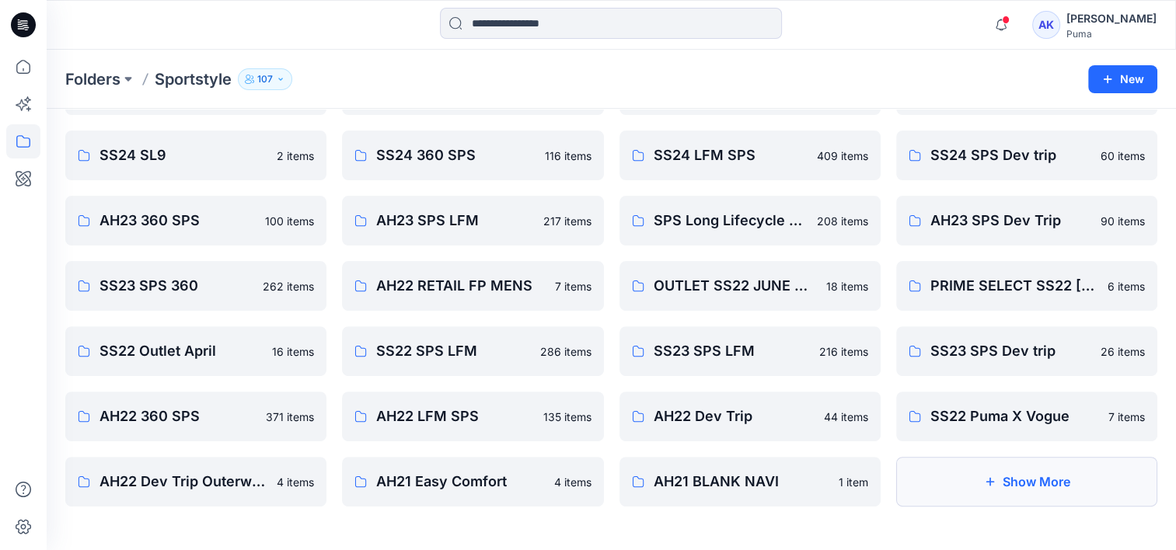
click at [997, 482] on button "Show More" at bounding box center [1026, 482] width 261 height 50
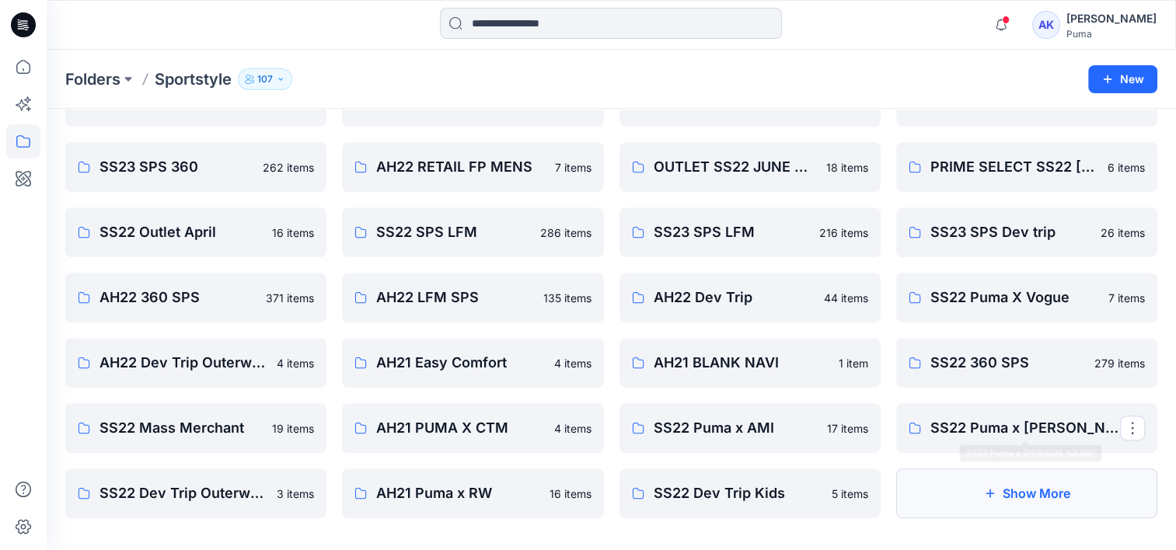
scroll to position [566, 0]
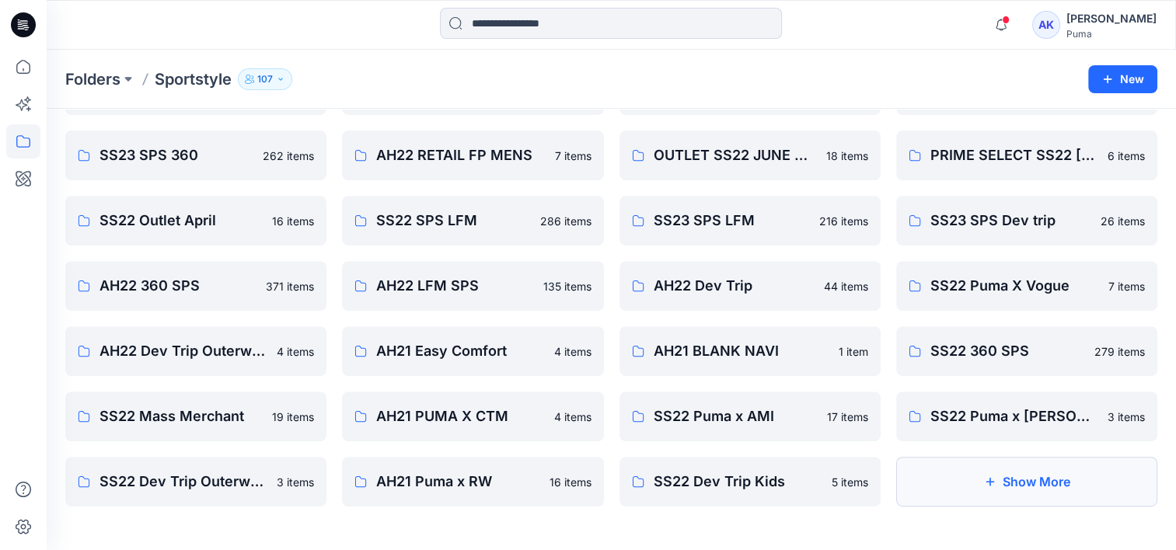
click at [1018, 482] on button "Show More" at bounding box center [1026, 482] width 261 height 50
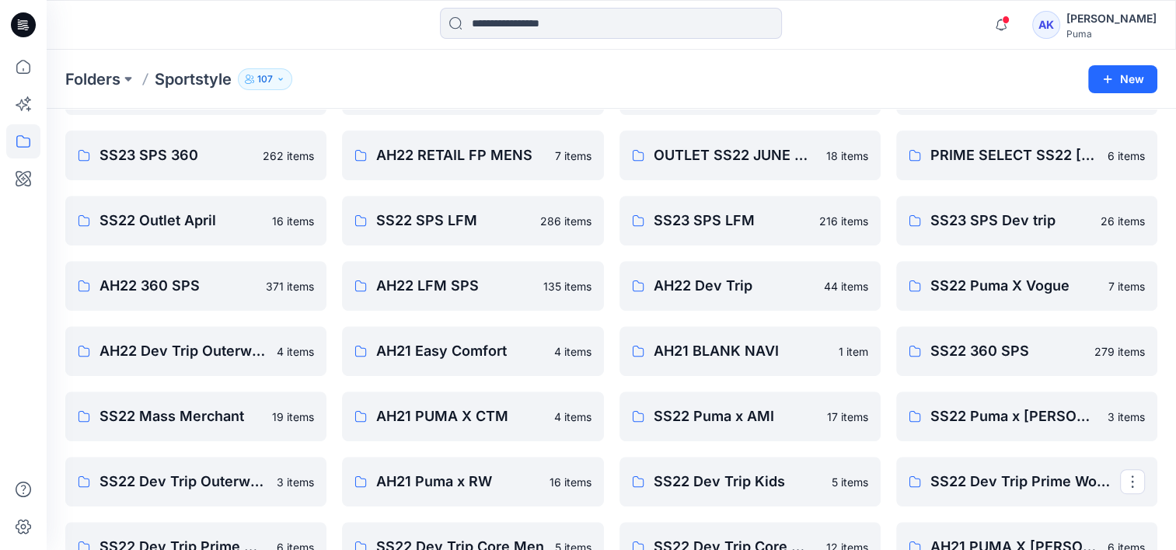
scroll to position [696, 0]
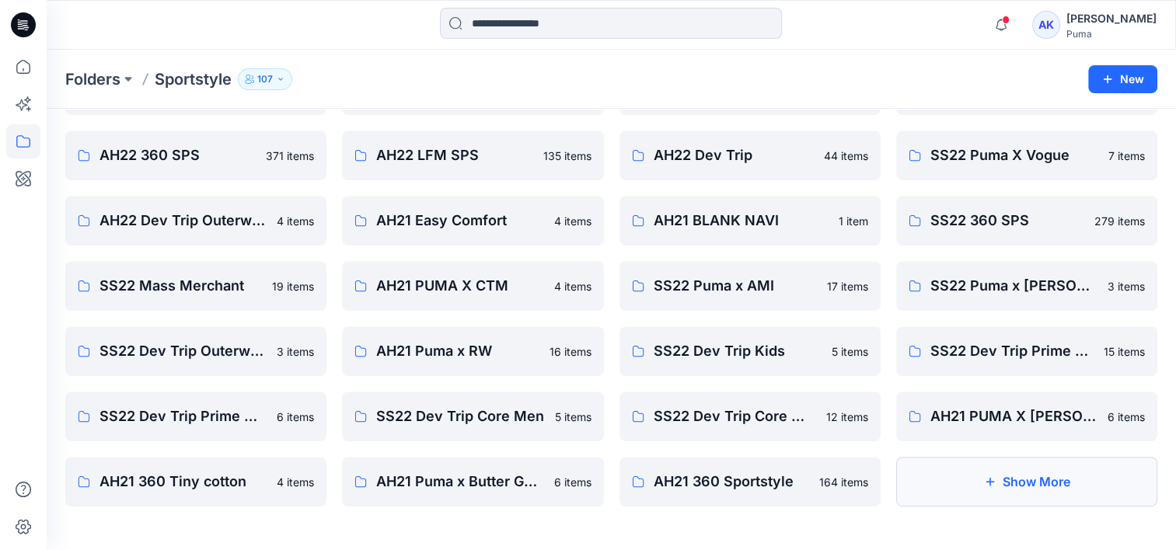
click at [1020, 475] on button "Show More" at bounding box center [1026, 482] width 261 height 50
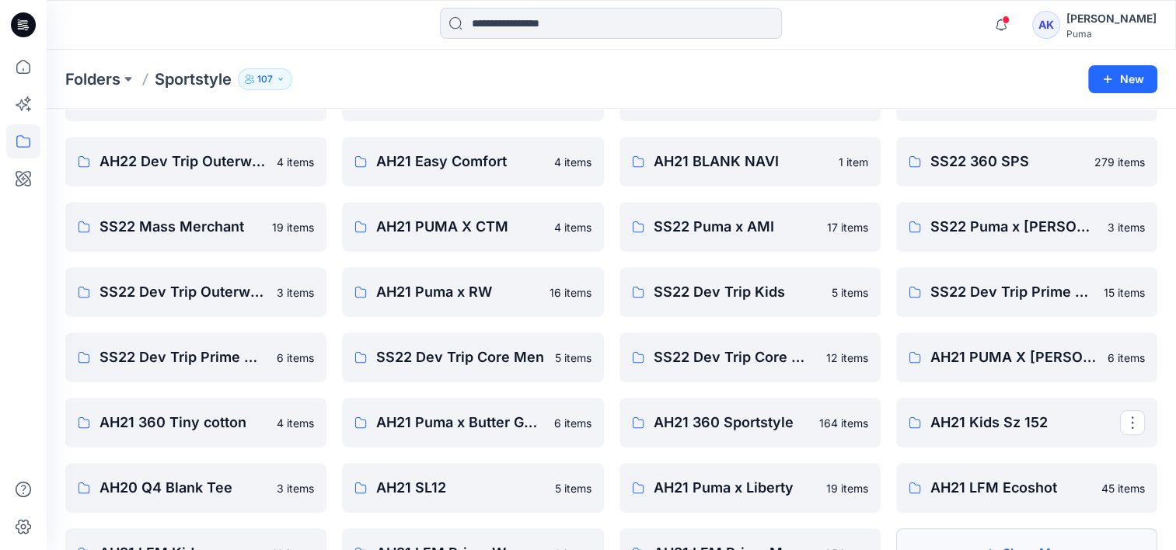
scroll to position [827, 0]
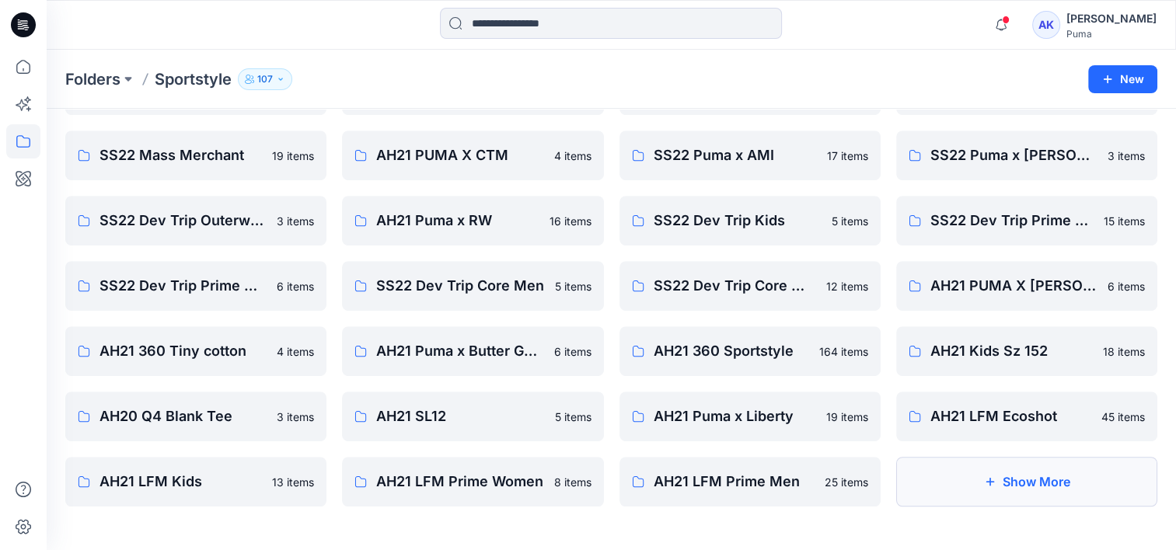
click at [988, 494] on button "Show More" at bounding box center [1026, 482] width 261 height 50
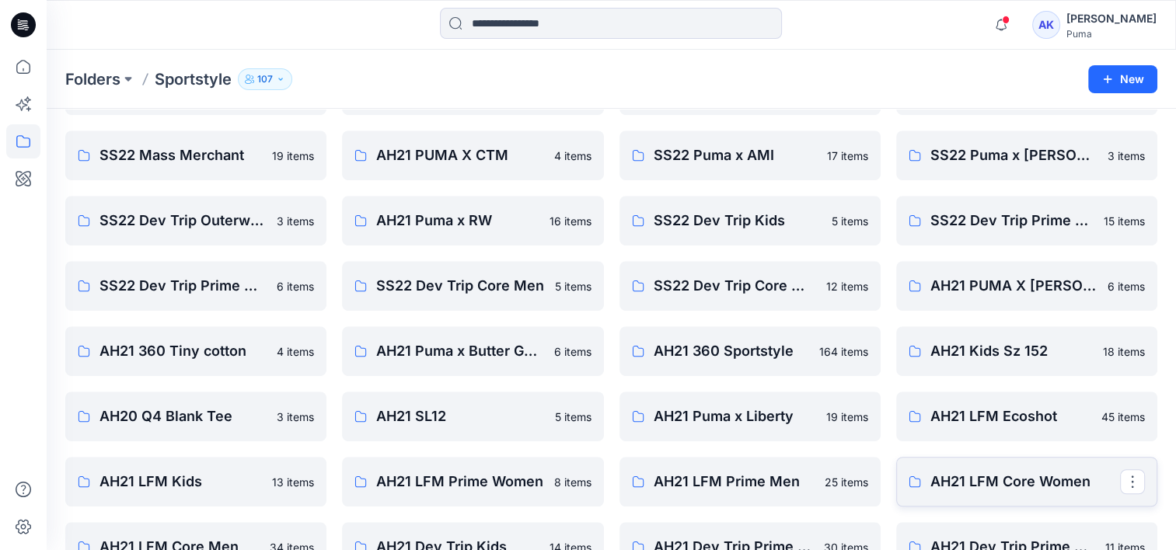
scroll to position [957, 0]
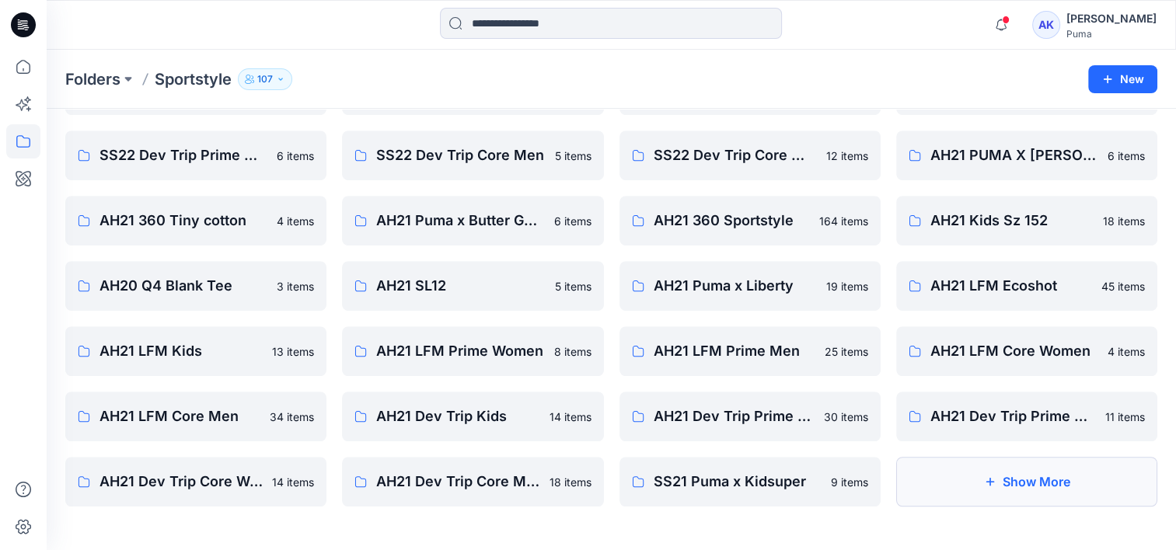
click at [964, 484] on button "Show More" at bounding box center [1026, 482] width 261 height 50
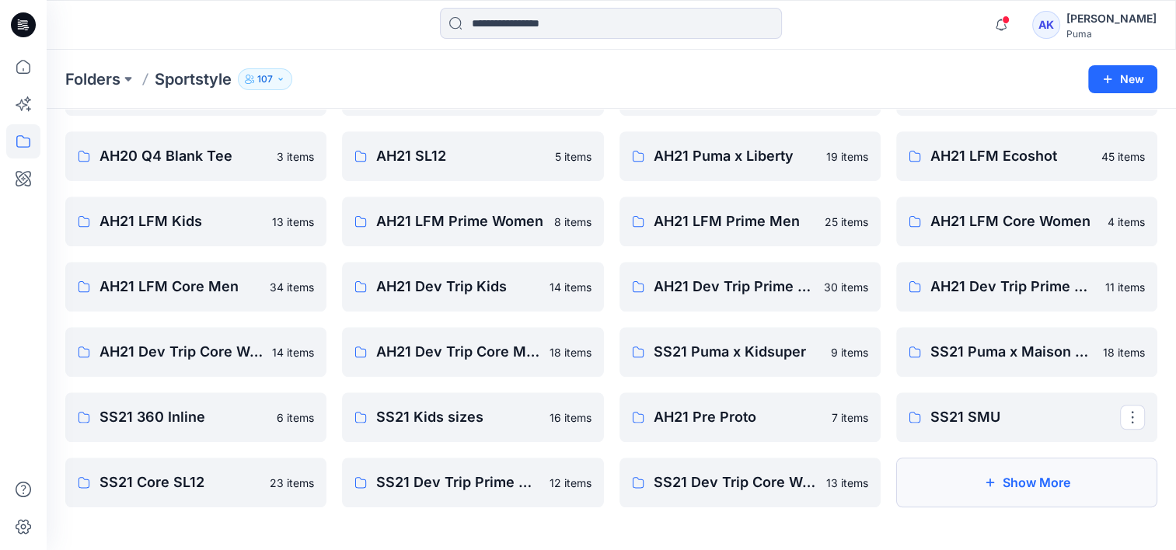
scroll to position [1088, 0]
click at [986, 485] on icon "button" at bounding box center [989, 481] width 12 height 12
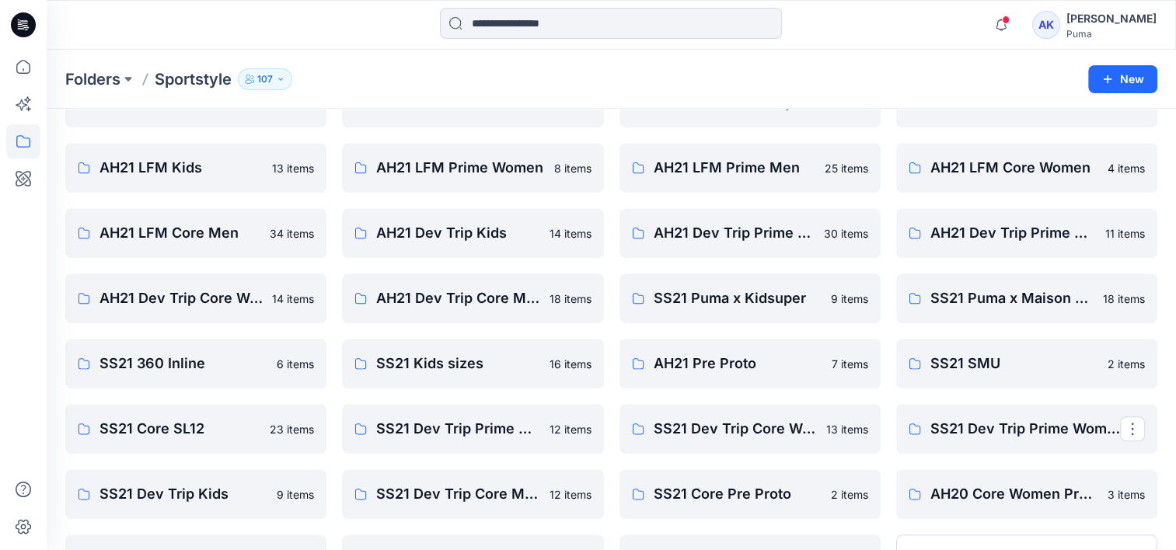
scroll to position [1218, 0]
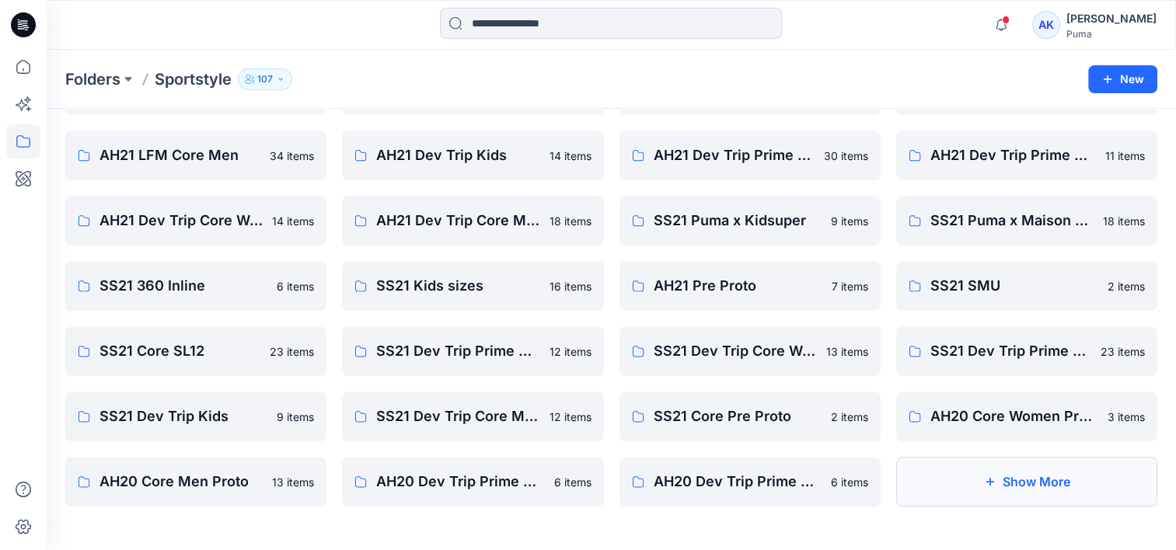
click at [1033, 484] on button "Show More" at bounding box center [1026, 482] width 261 height 50
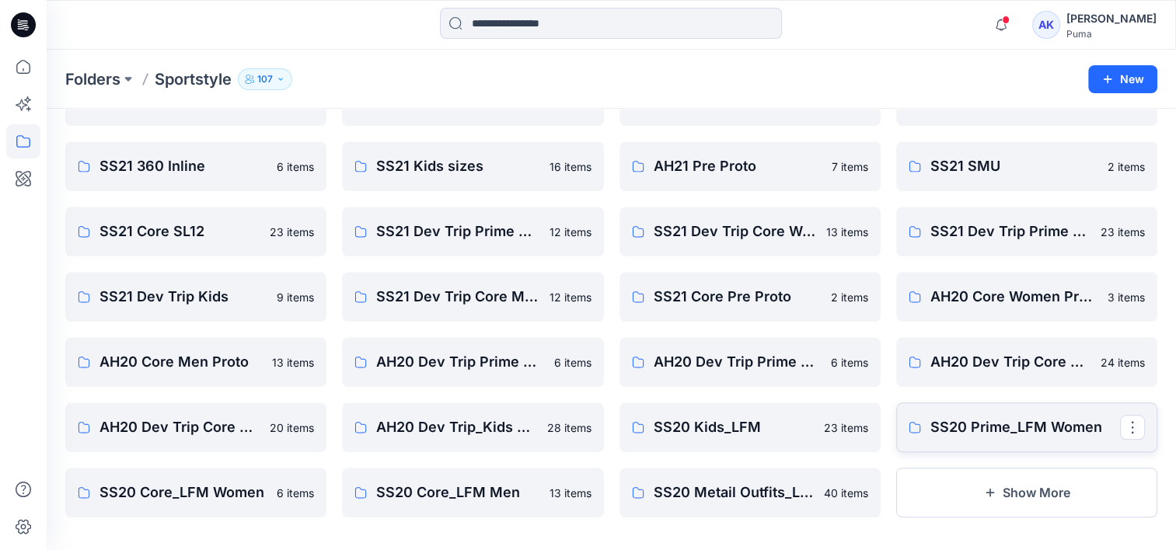
scroll to position [1349, 0]
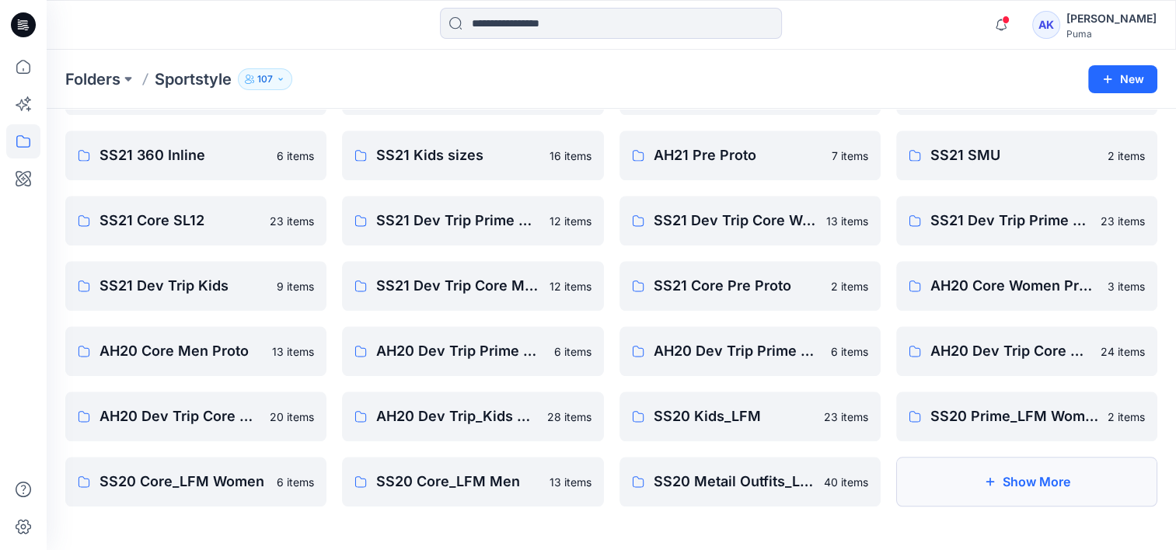
click at [1060, 496] on button "Show More" at bounding box center [1026, 482] width 261 height 50
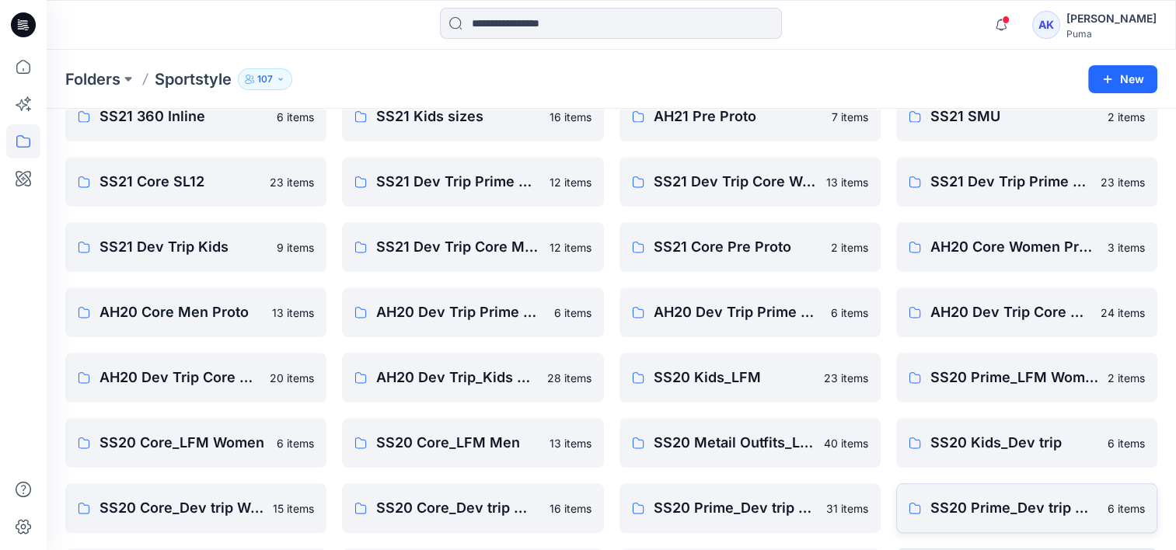
scroll to position [1479, 0]
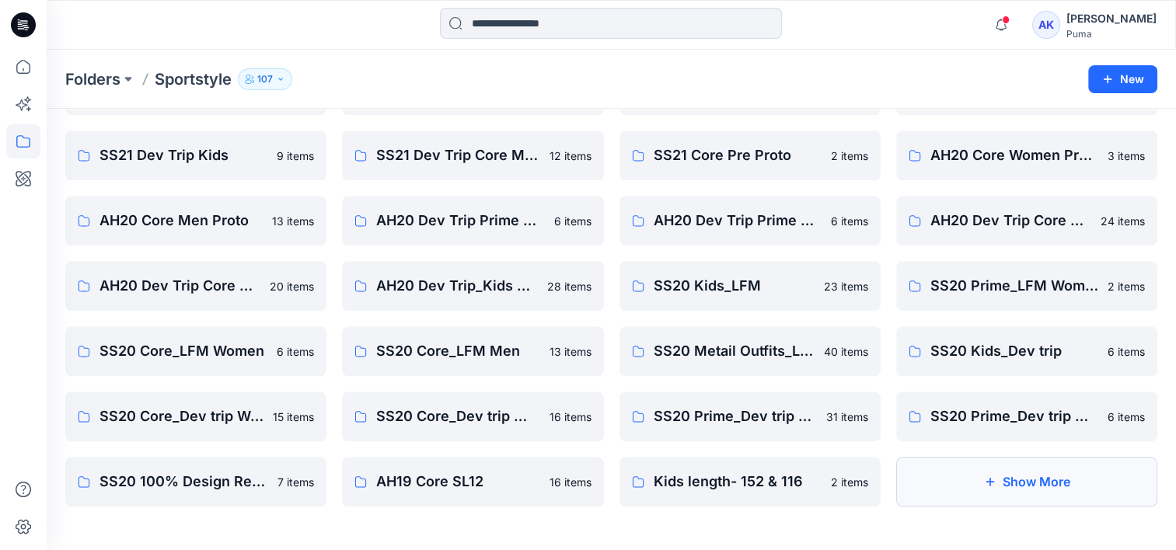
click at [1075, 486] on button "Show More" at bounding box center [1026, 482] width 261 height 50
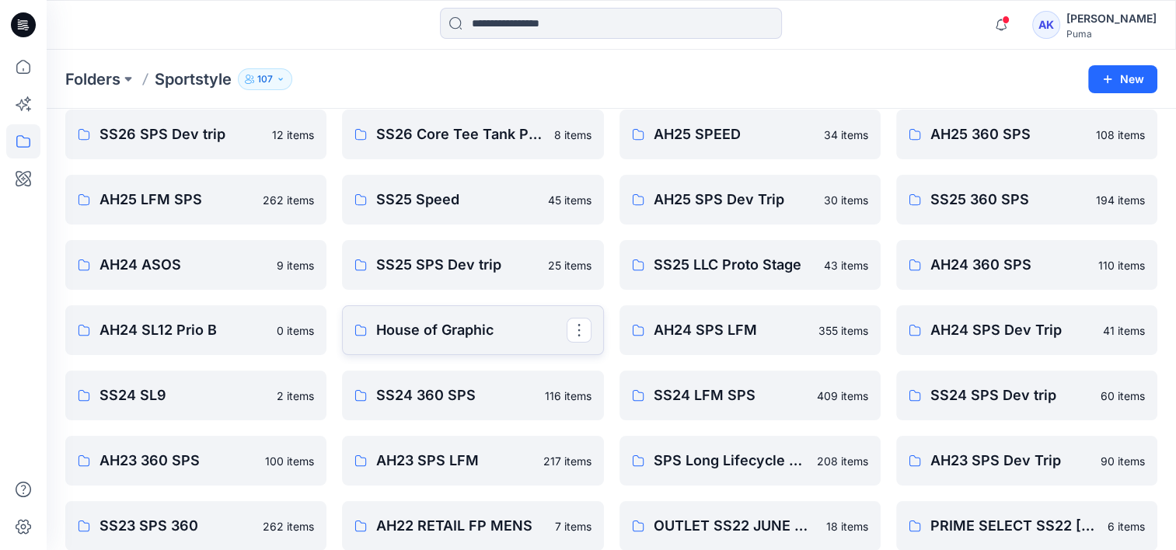
scroll to position [0, 0]
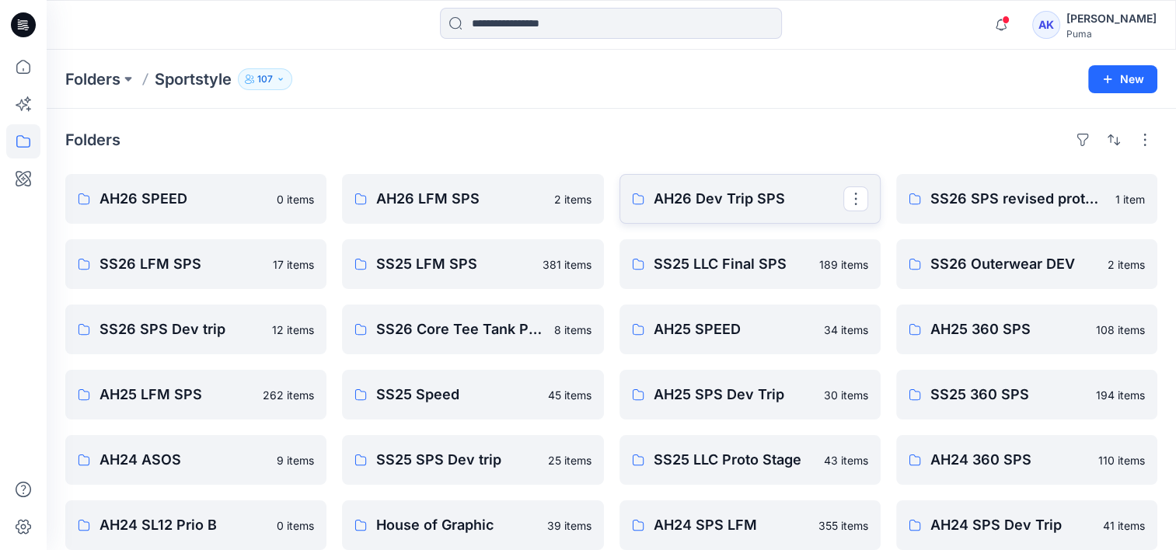
click at [714, 208] on p "AH26 Dev Trip SPS" at bounding box center [748, 199] width 190 height 22
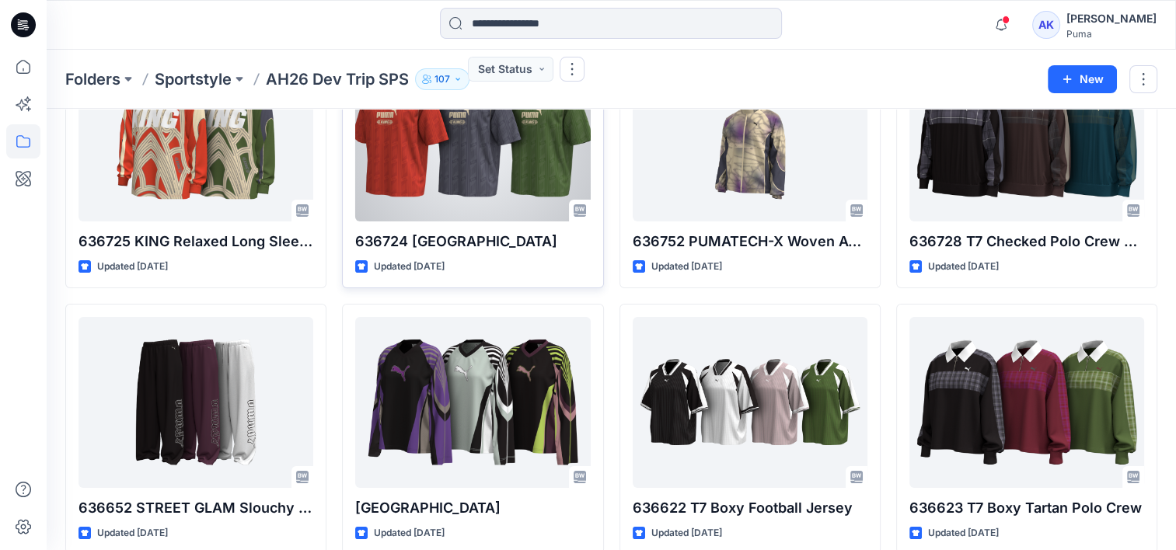
scroll to position [311, 0]
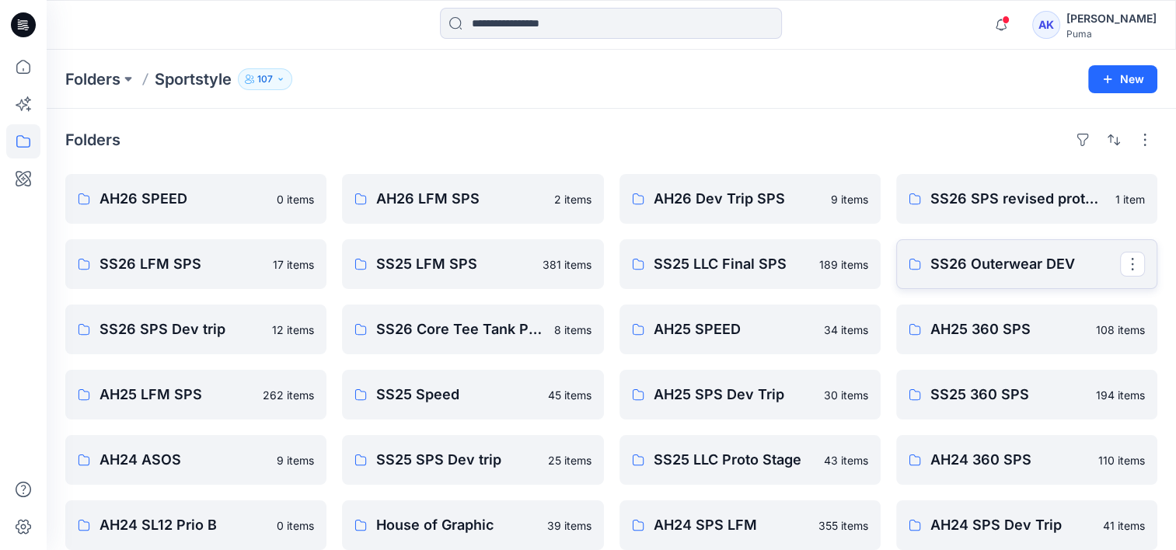
click at [986, 273] on p "SS26 Outerwear DEV" at bounding box center [1025, 264] width 190 height 22
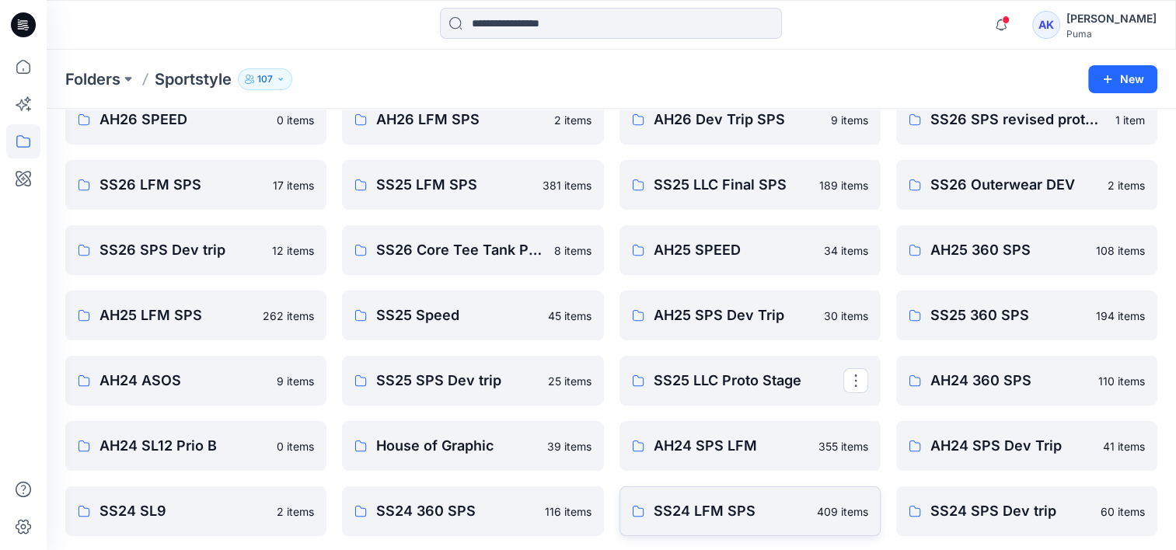
scroll to position [233, 0]
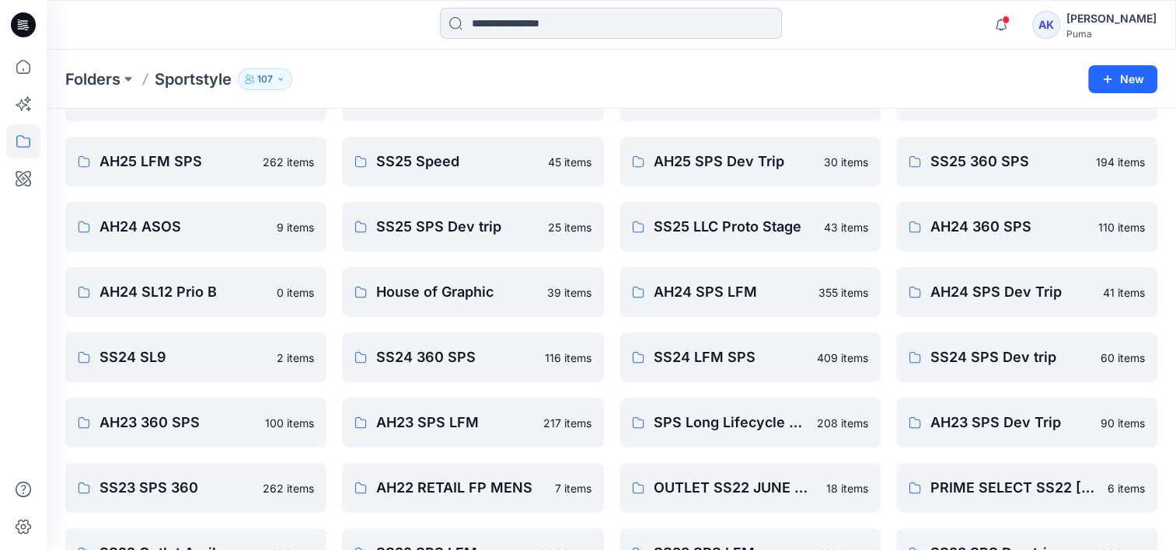
click at [549, 18] on input at bounding box center [611, 23] width 342 height 31
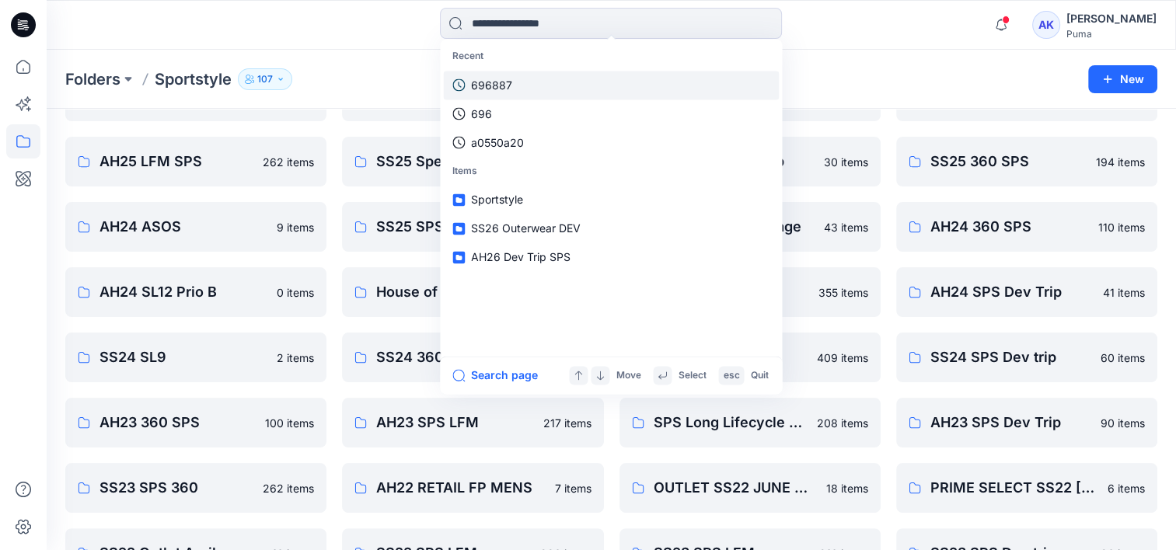
click at [508, 78] on p "696887" at bounding box center [491, 85] width 41 height 16
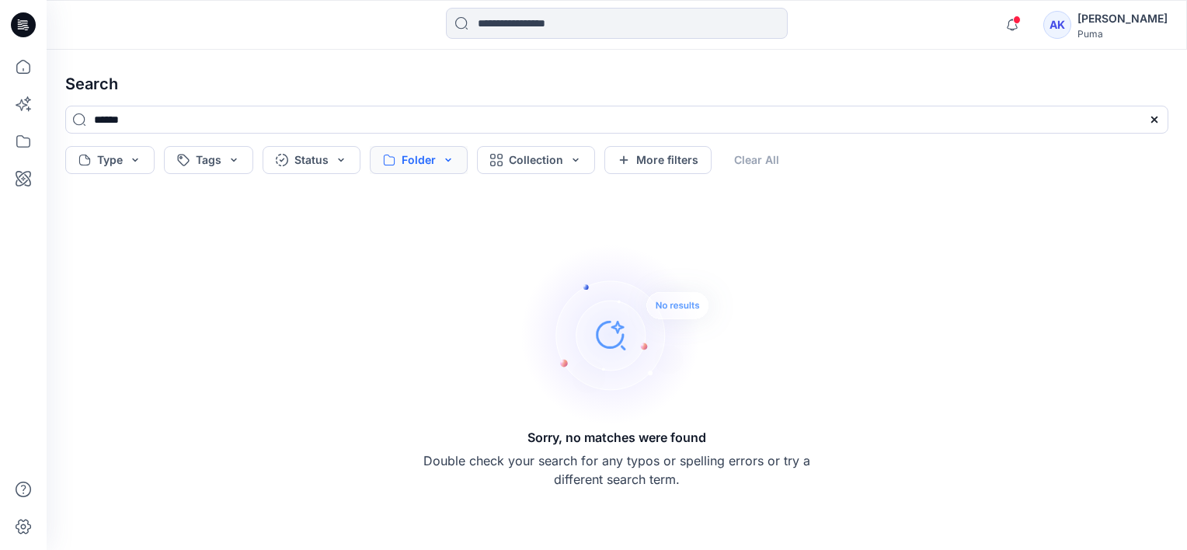
click at [440, 158] on button "Folder" at bounding box center [419, 160] width 98 height 28
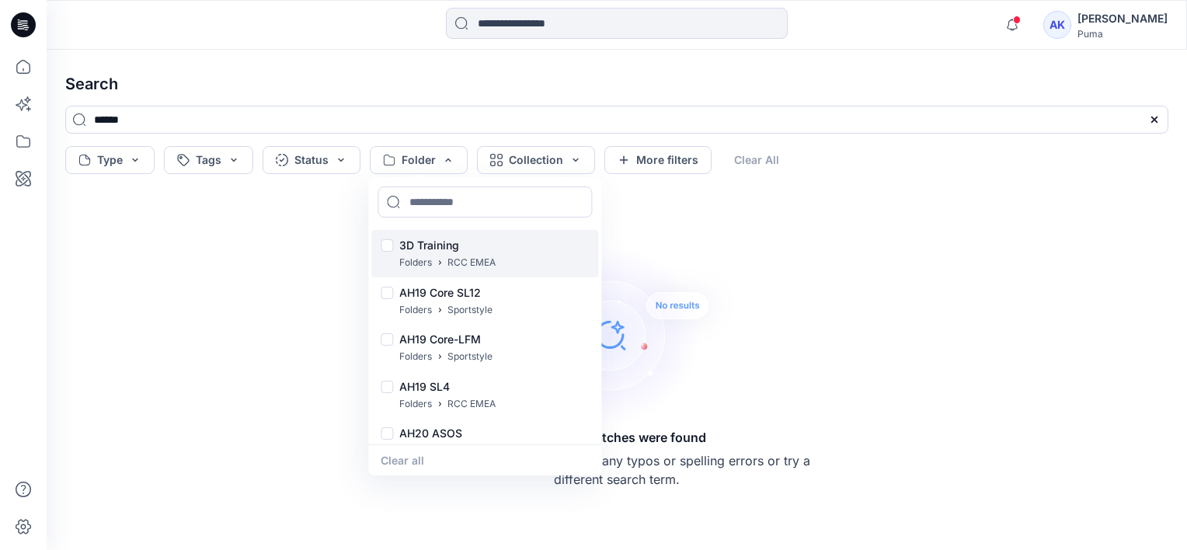
click at [391, 253] on div at bounding box center [387, 247] width 12 height 16
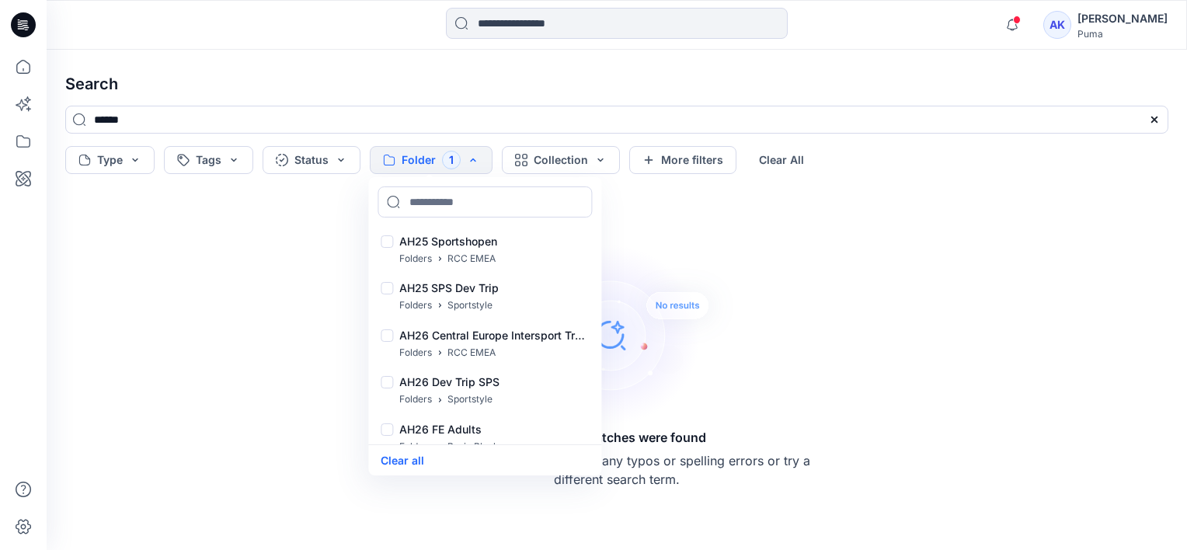
scroll to position [8286, 0]
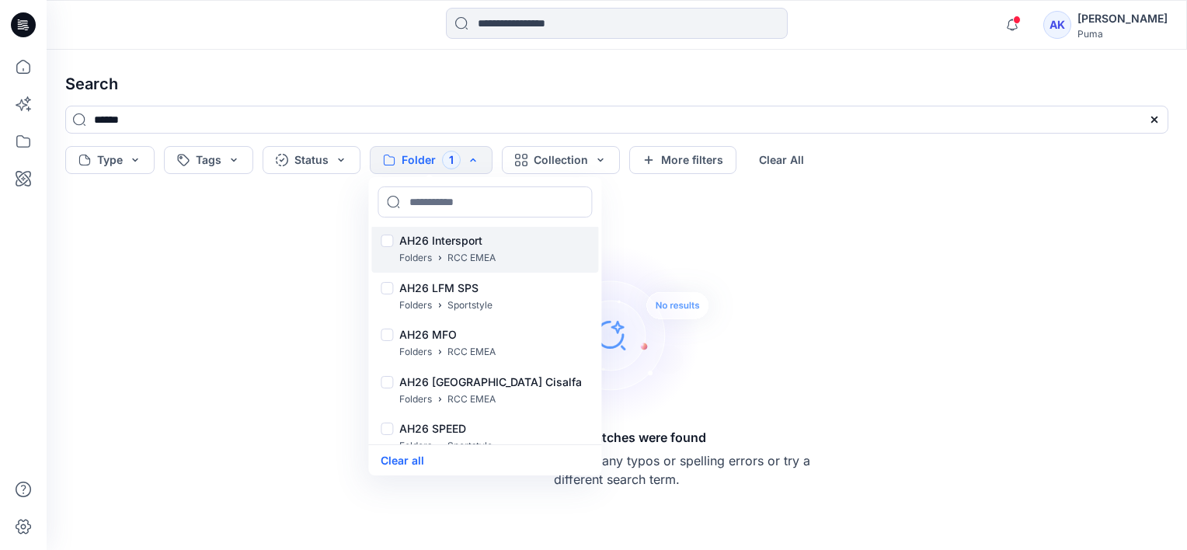
click at [388, 251] on div "AH26 Intersport Folders RCC EMEA" at bounding box center [484, 248] width 227 height 47
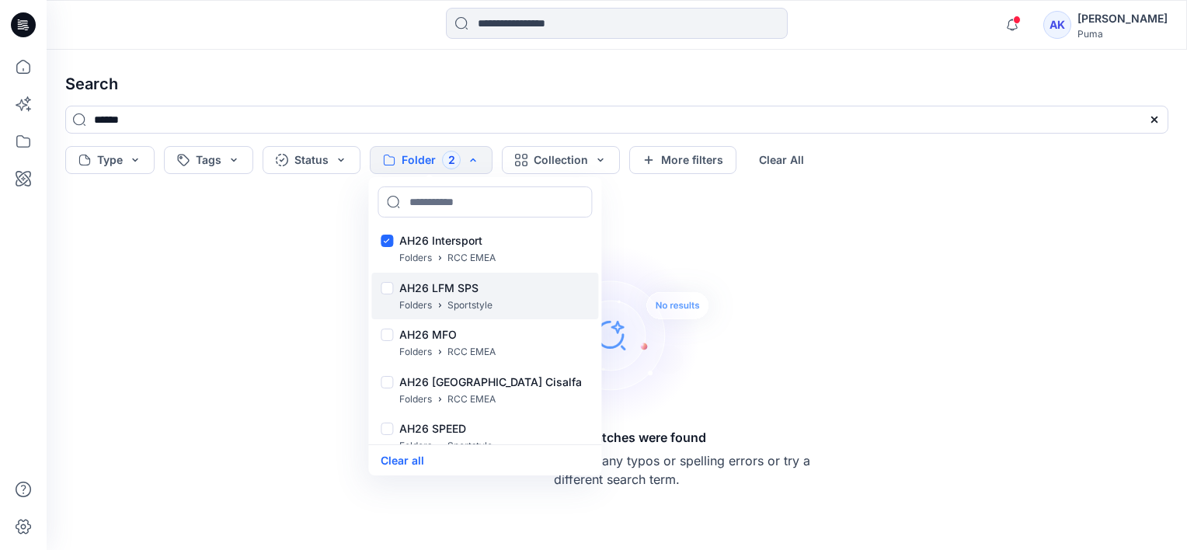
click at [388, 284] on div at bounding box center [387, 290] width 12 height 16
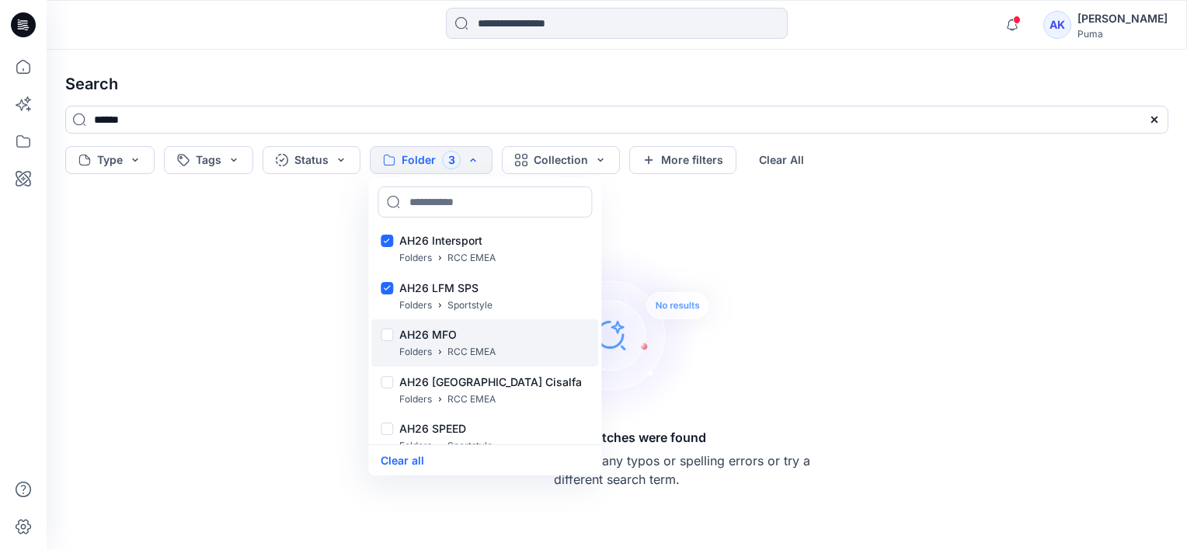
click at [380, 331] on div "AH26 MFO Folders RCC EMEA" at bounding box center [484, 342] width 227 height 47
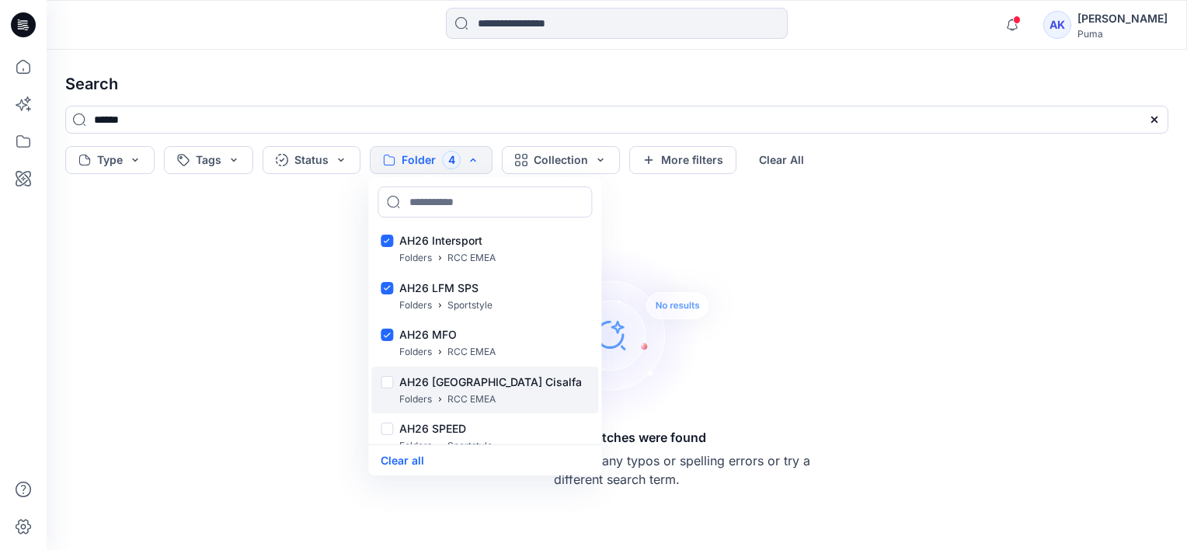
click at [379, 380] on div "AH26 Southern Europe Cisalfa Folders RCC EMEA" at bounding box center [484, 390] width 227 height 47
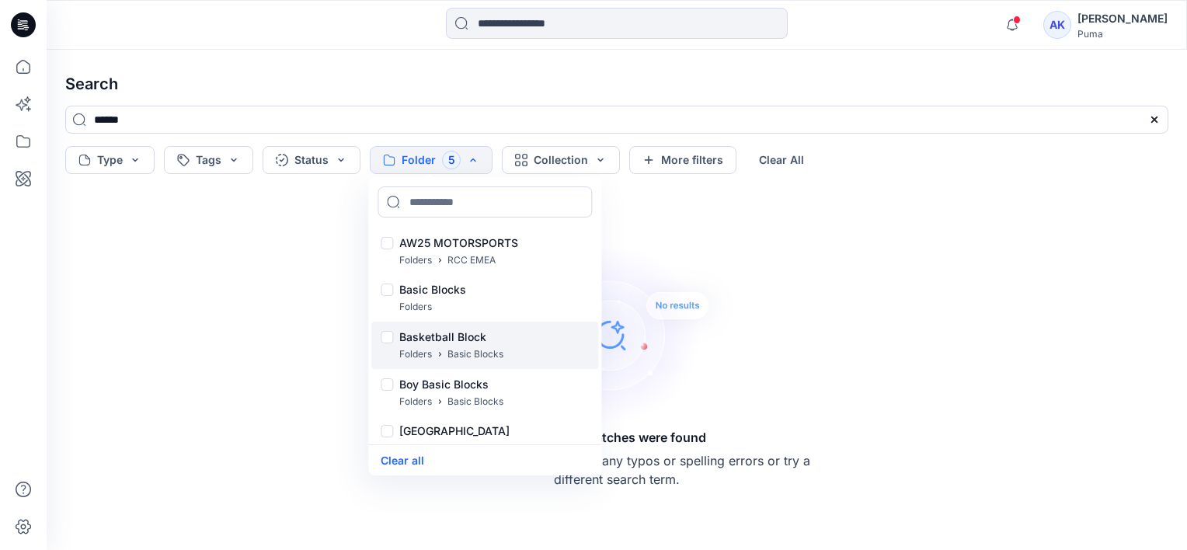
scroll to position [8441, 0]
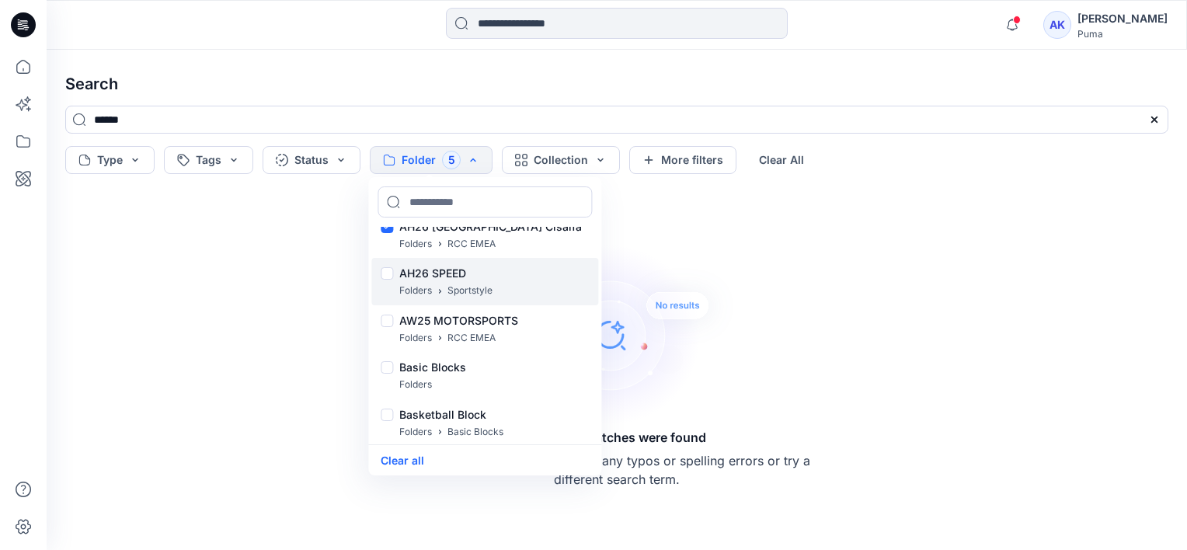
click at [388, 277] on div at bounding box center [387, 275] width 12 height 16
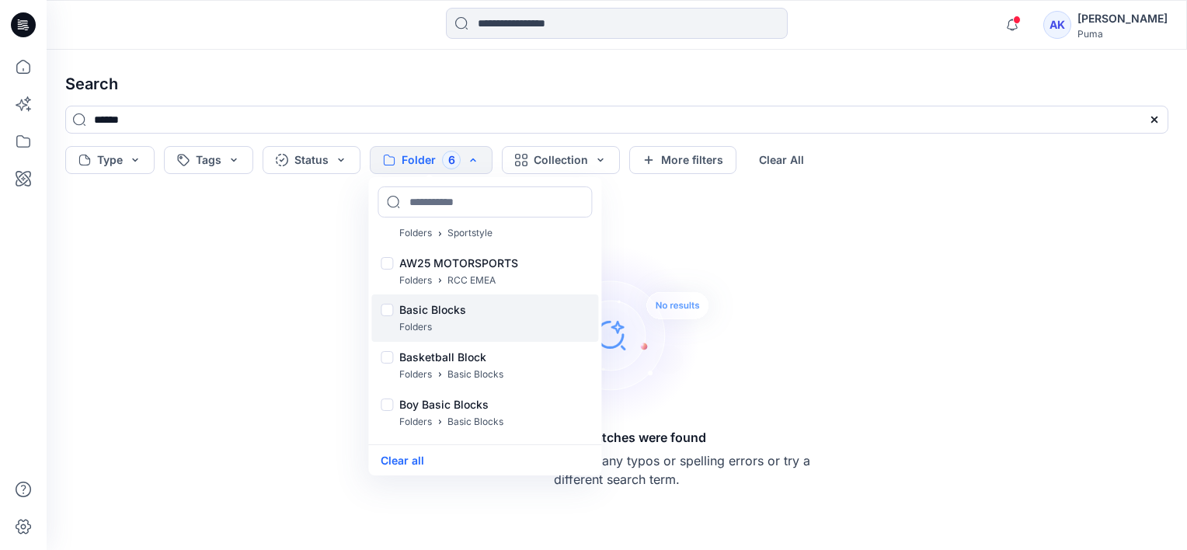
scroll to position [8519, 0]
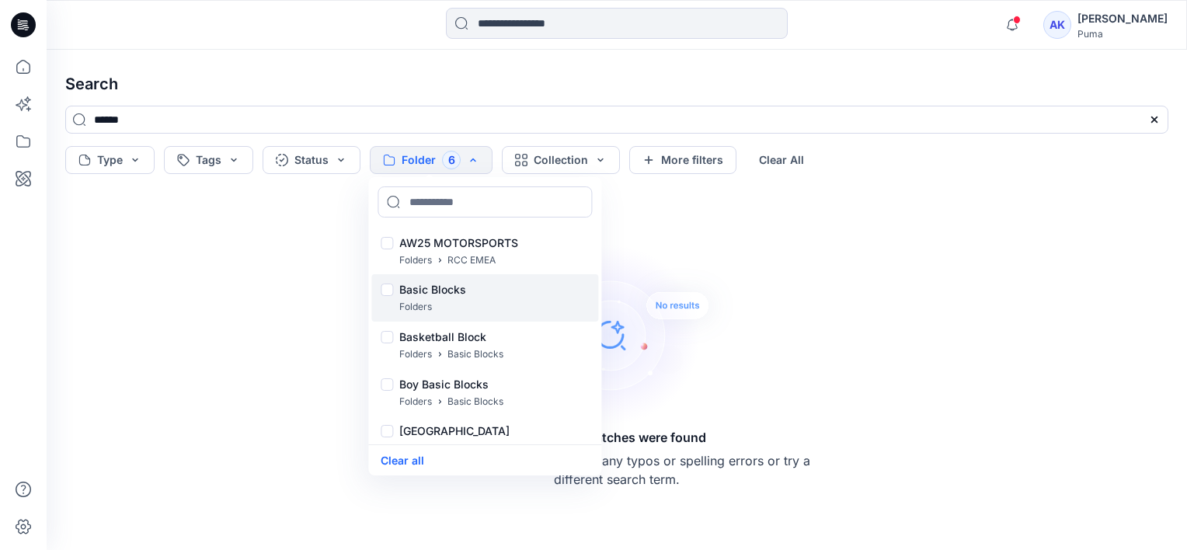
click at [388, 291] on div at bounding box center [387, 292] width 12 height 16
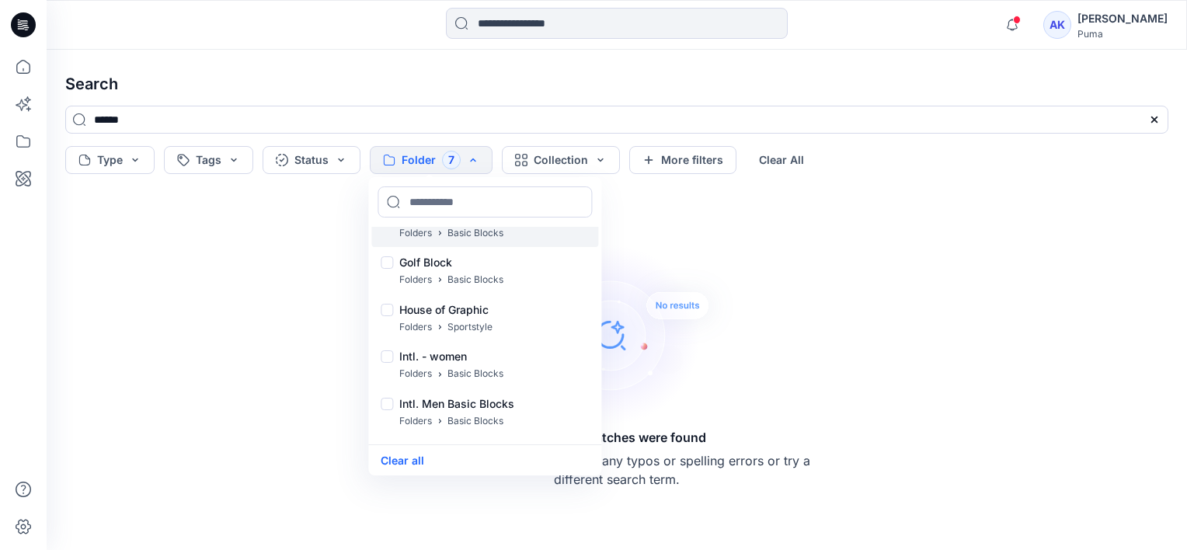
scroll to position [8801, 0]
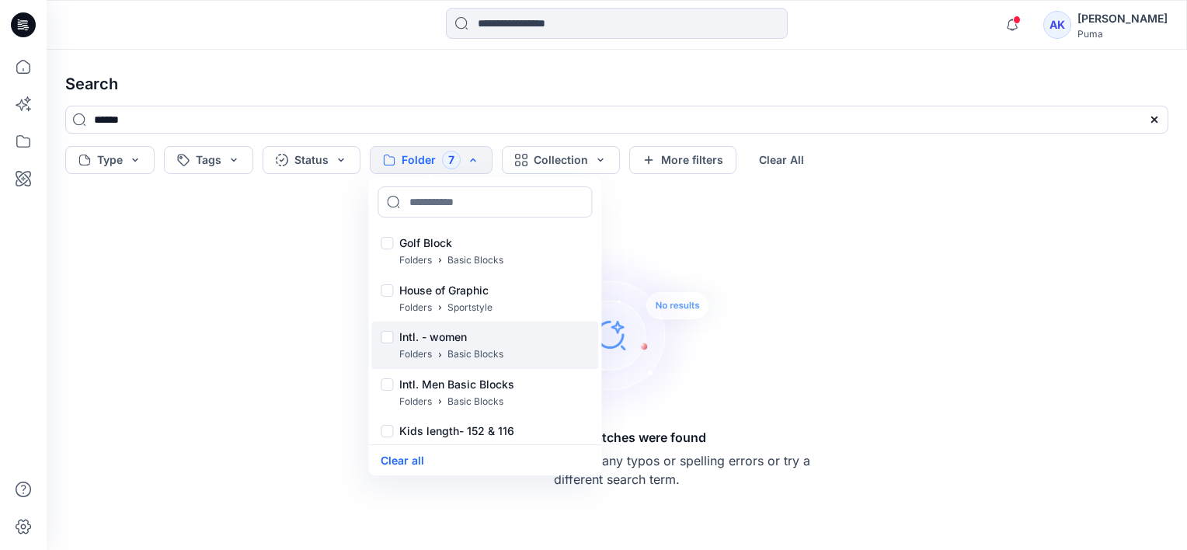
click at [382, 339] on div at bounding box center [387, 339] width 12 height 16
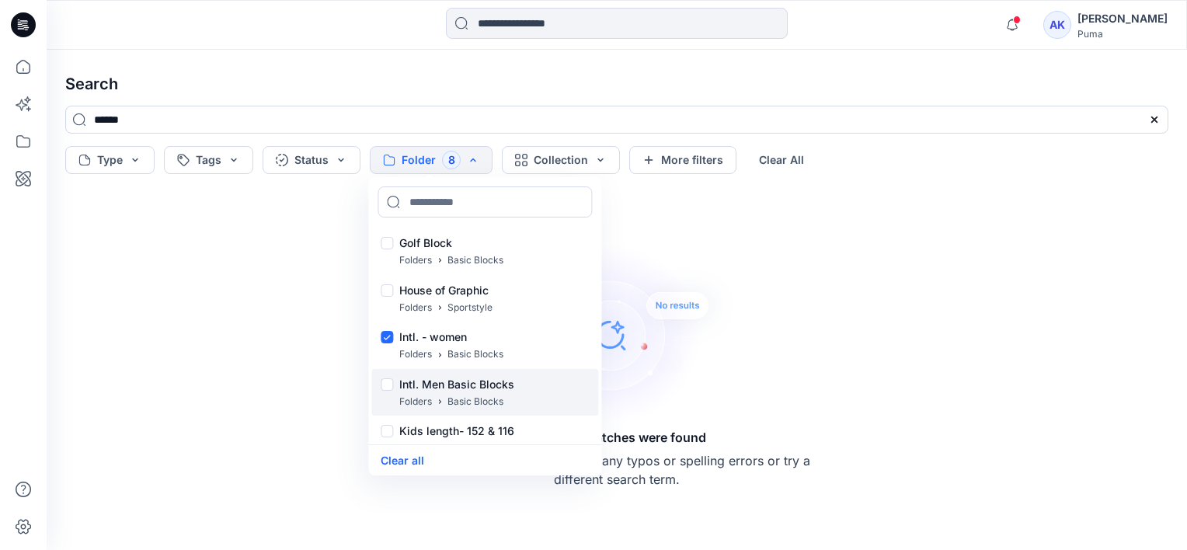
click at [391, 388] on div at bounding box center [387, 386] width 12 height 16
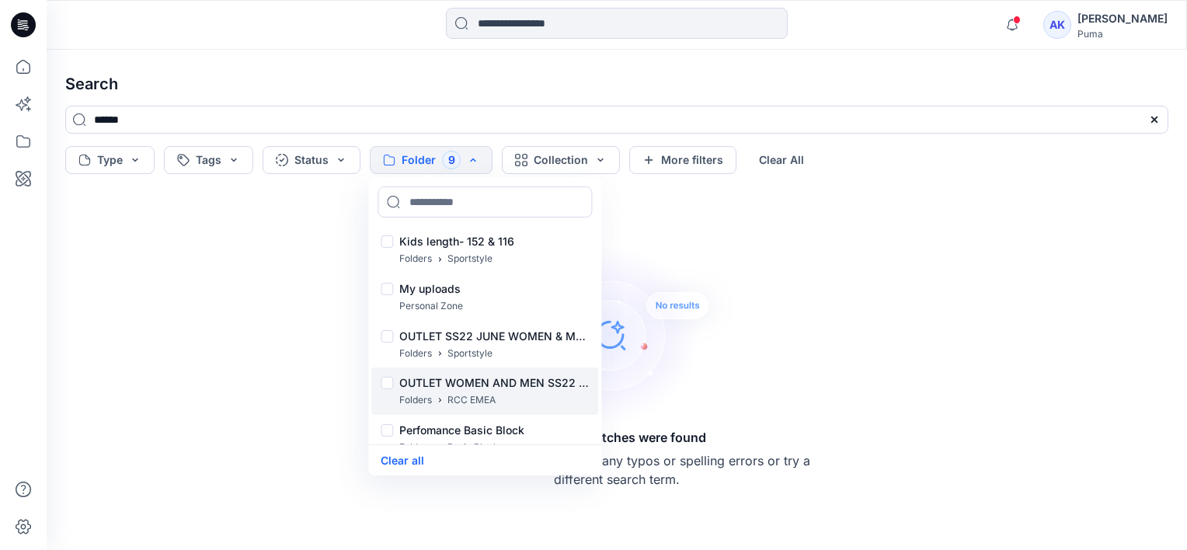
scroll to position [9006, 0]
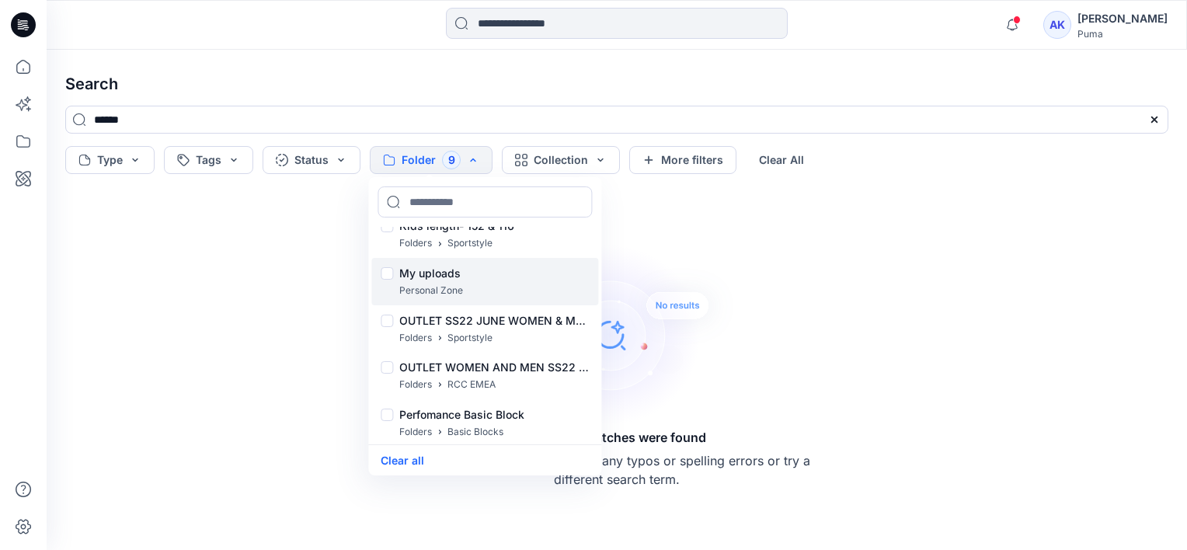
click at [385, 272] on div at bounding box center [387, 275] width 12 height 16
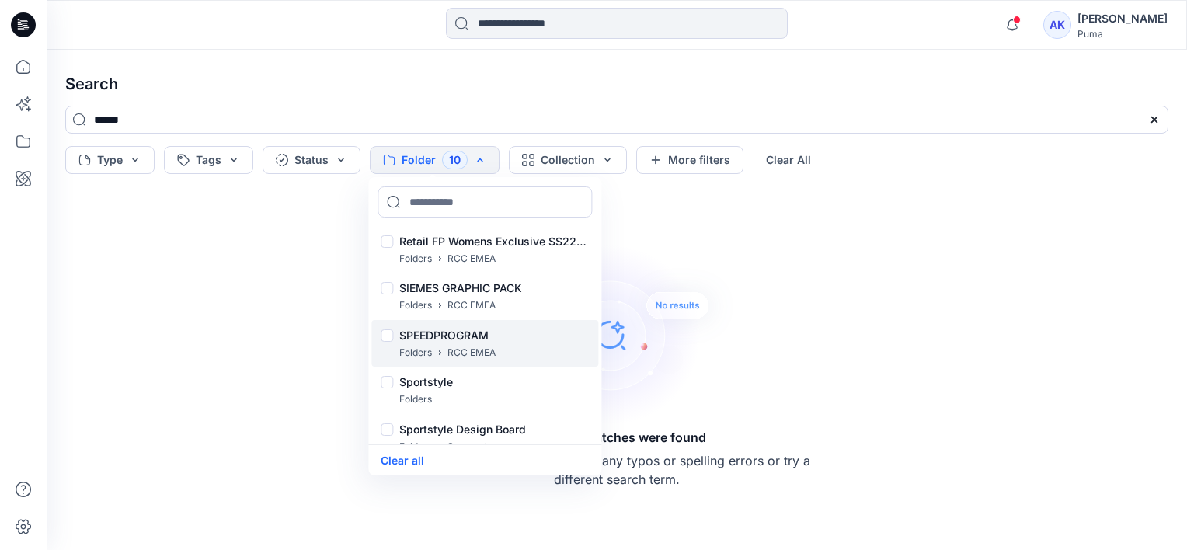
scroll to position [9493, 0]
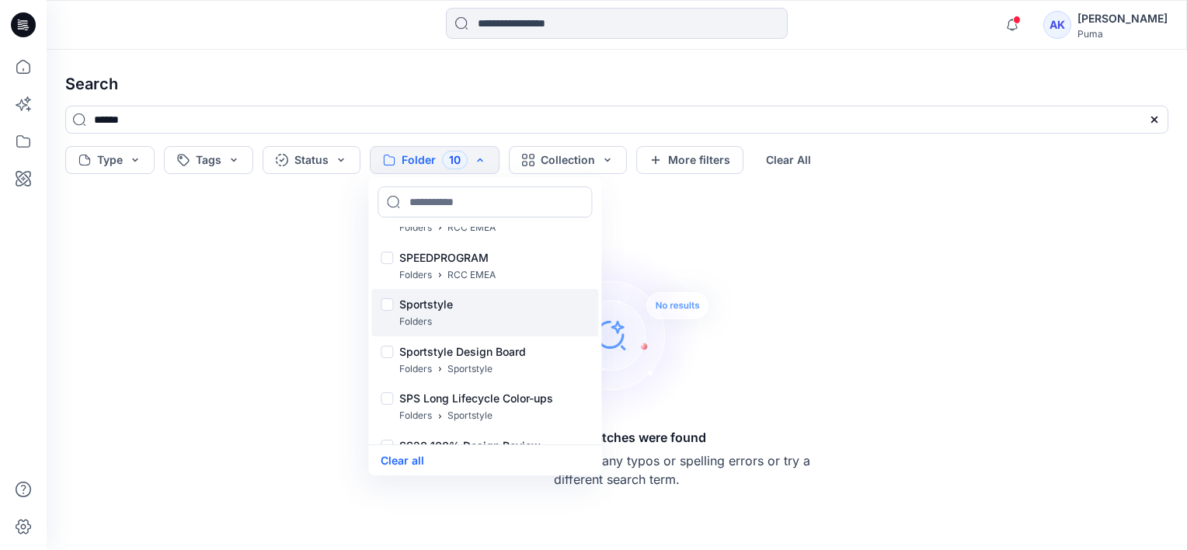
click at [387, 309] on div at bounding box center [387, 306] width 12 height 16
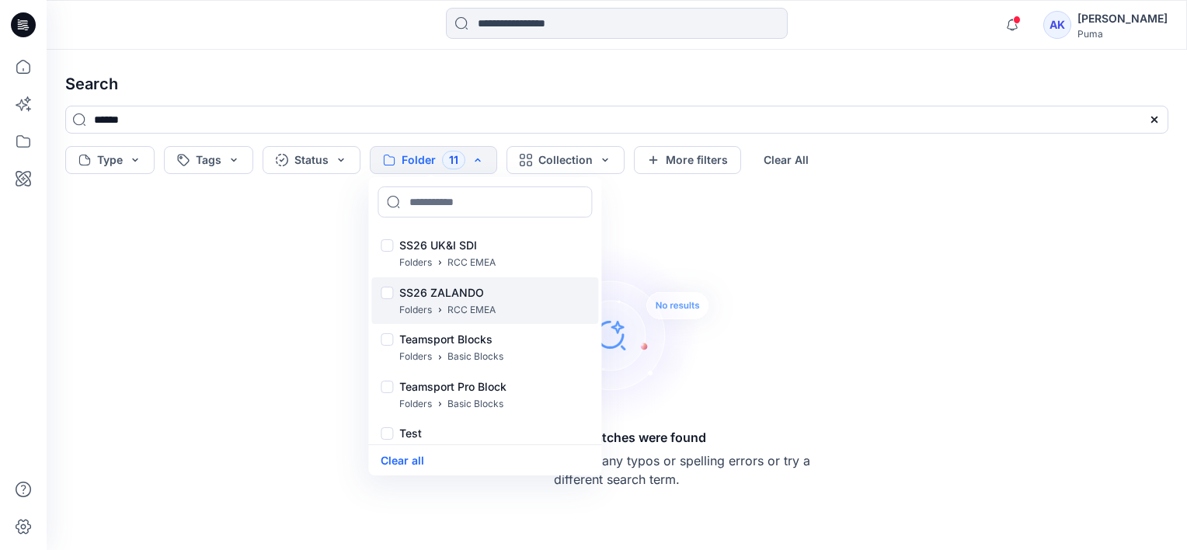
scroll to position [18606, 0]
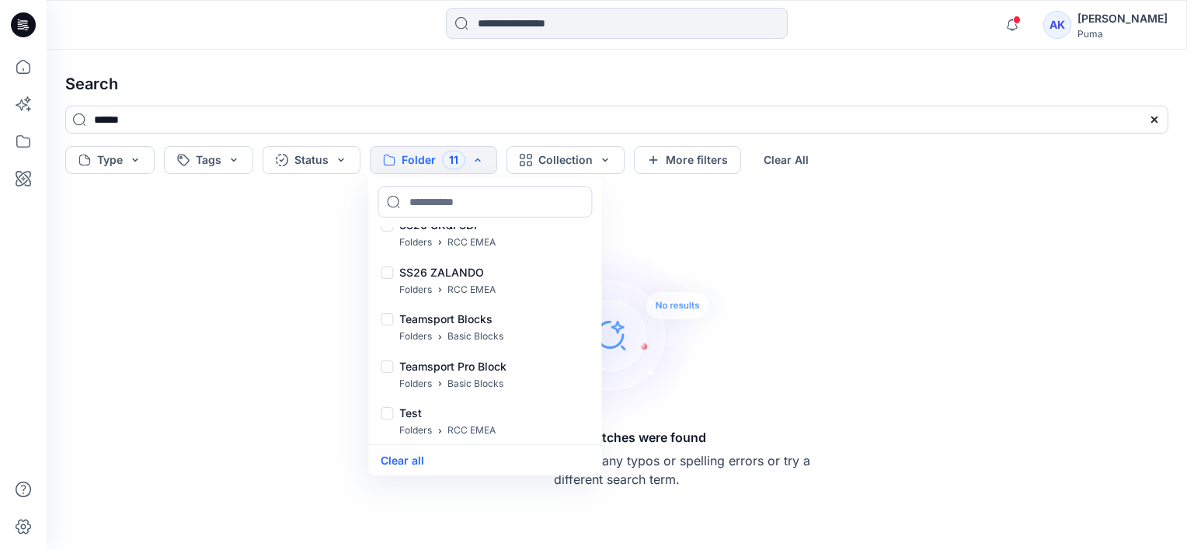
click at [841, 276] on div "Sorry, no matches were found Double check your search for any typos or spelling…" at bounding box center [617, 365] width 1128 height 345
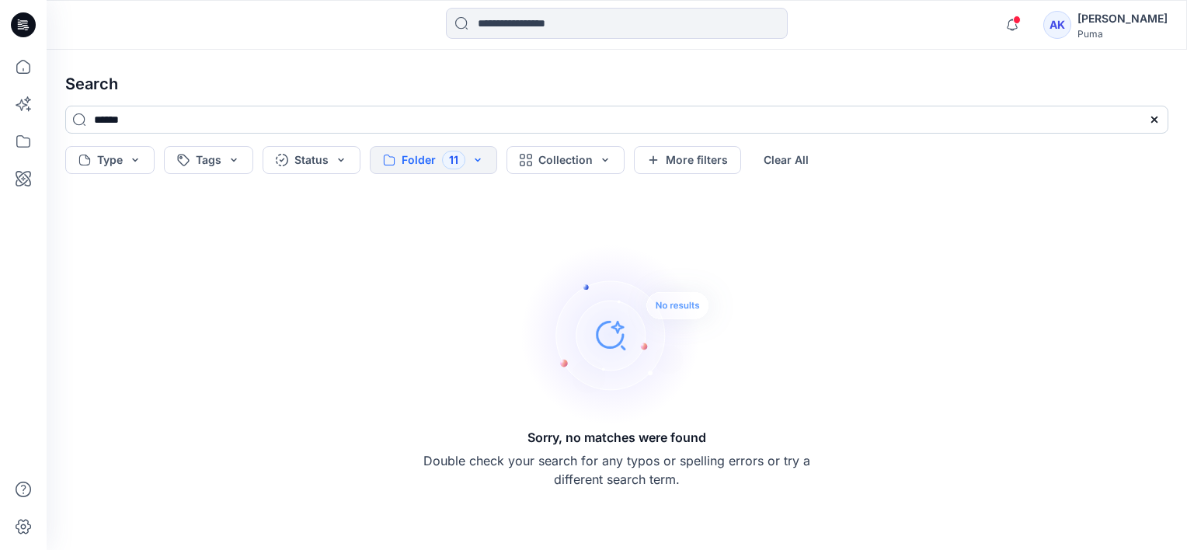
click at [355, 115] on input "******" at bounding box center [616, 120] width 1103 height 28
click at [72, 121] on input "******" at bounding box center [616, 120] width 1103 height 28
click at [81, 118] on input "******" at bounding box center [616, 120] width 1103 height 28
click at [1160, 127] on div at bounding box center [1155, 120] width 28 height 28
click at [1172, 112] on div "******" at bounding box center [617, 126] width 1128 height 40
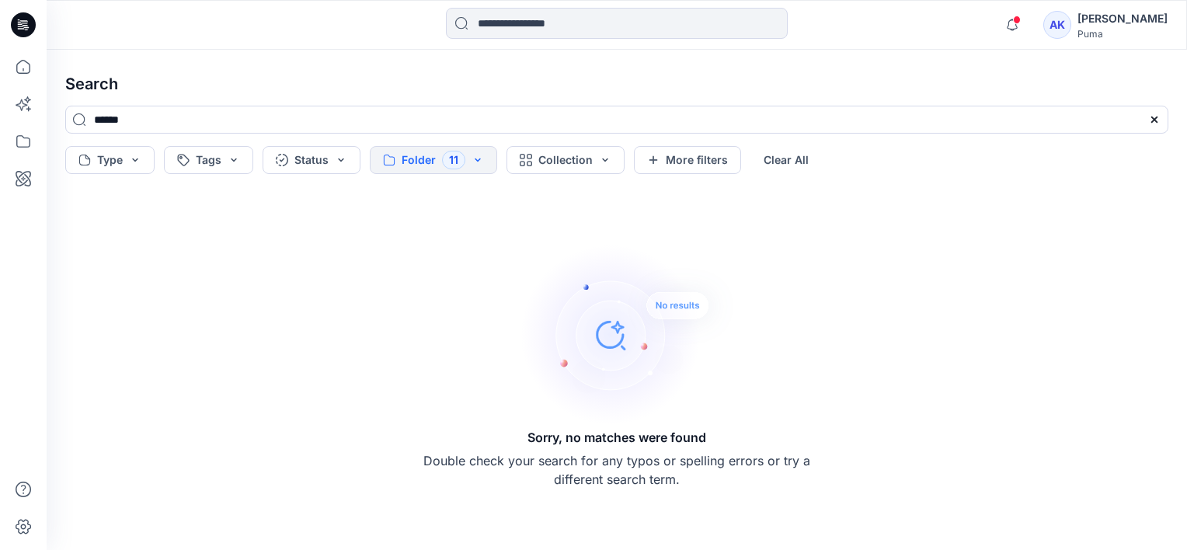
click at [1156, 116] on icon at bounding box center [1154, 119] width 12 height 12
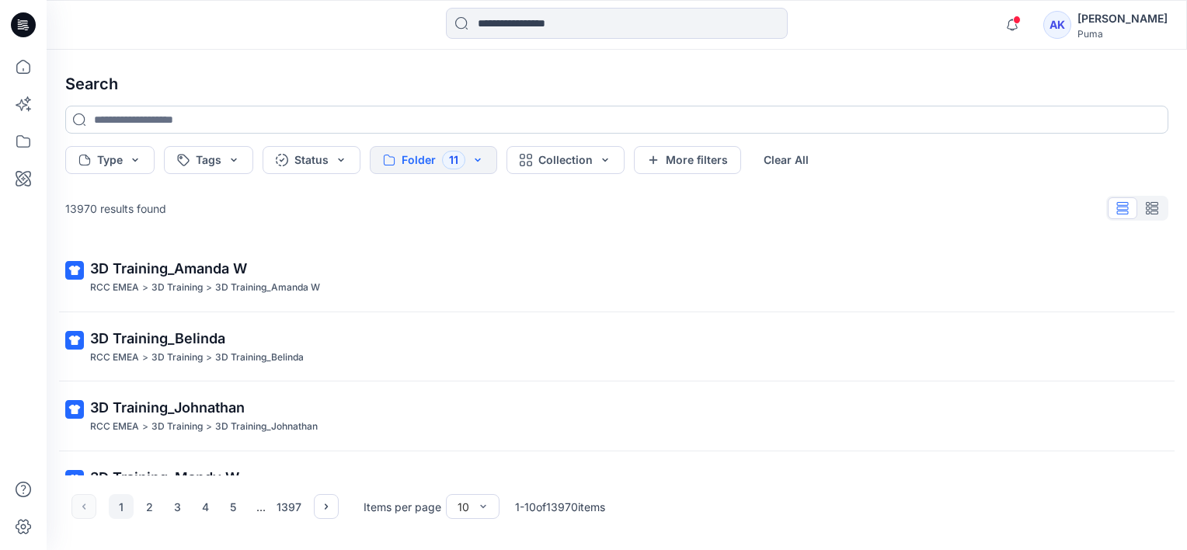
click at [826, 130] on input at bounding box center [616, 120] width 1103 height 28
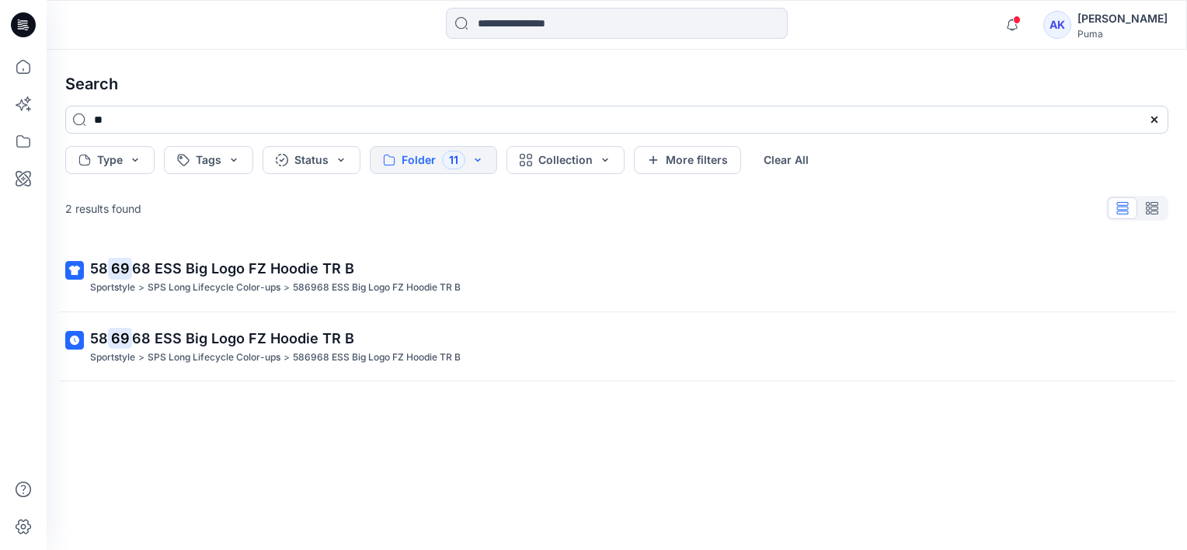
type input "*"
